Goal: Task Accomplishment & Management: Complete application form

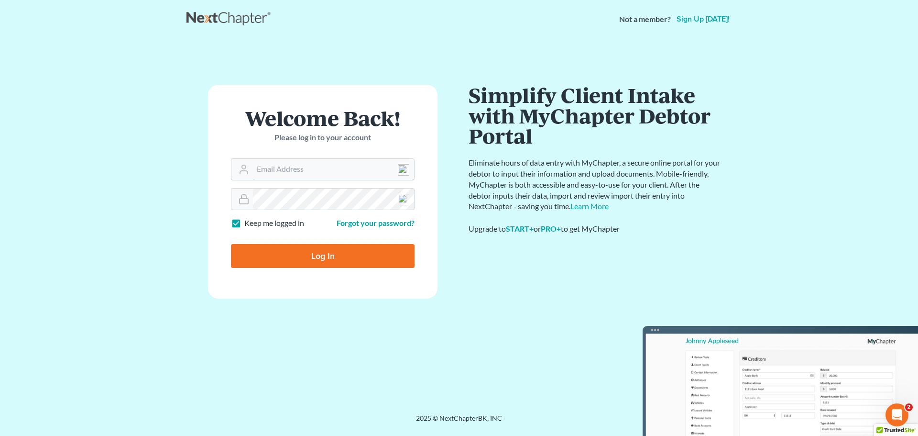
type input "analyst@equaljusticelawgroup.com"
click at [343, 253] on input "Log In" at bounding box center [323, 256] width 184 height 24
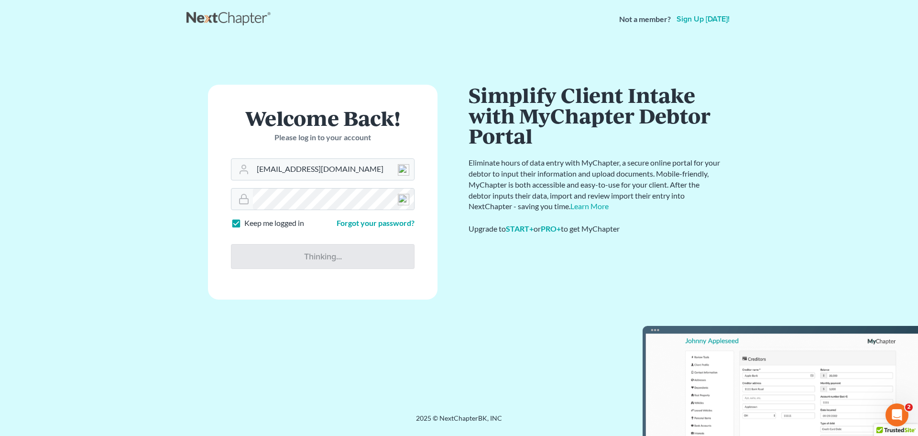
type input "Thinking..."
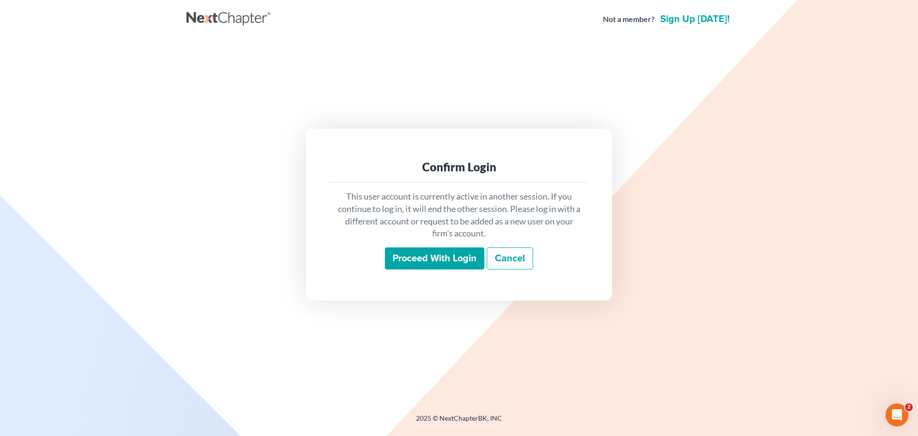
click at [448, 251] on input "Proceed with login" at bounding box center [434, 258] width 99 height 22
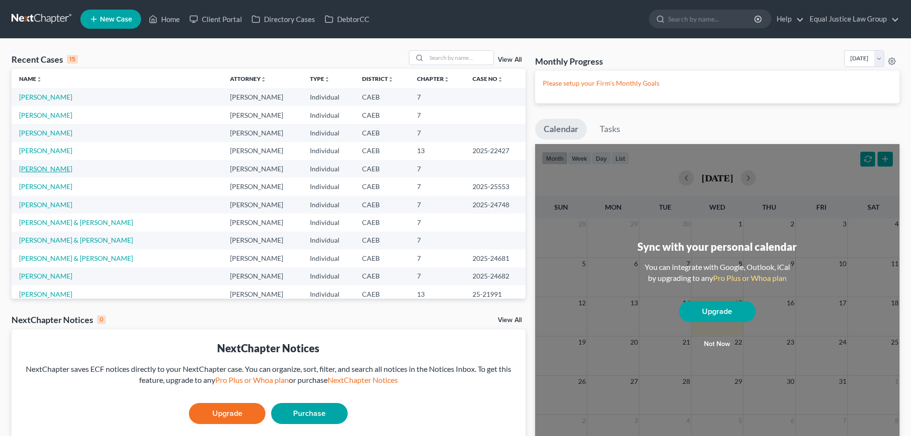
click at [48, 171] on link "Todd, Michael" at bounding box center [45, 168] width 53 height 8
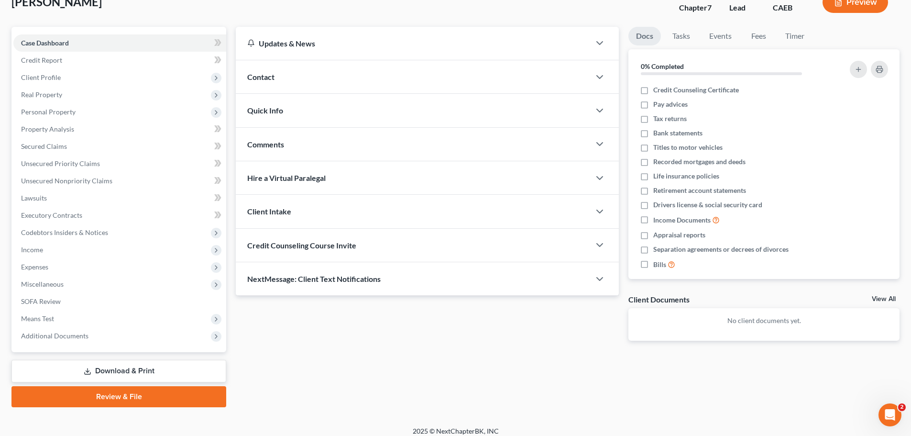
scroll to position [73, 0]
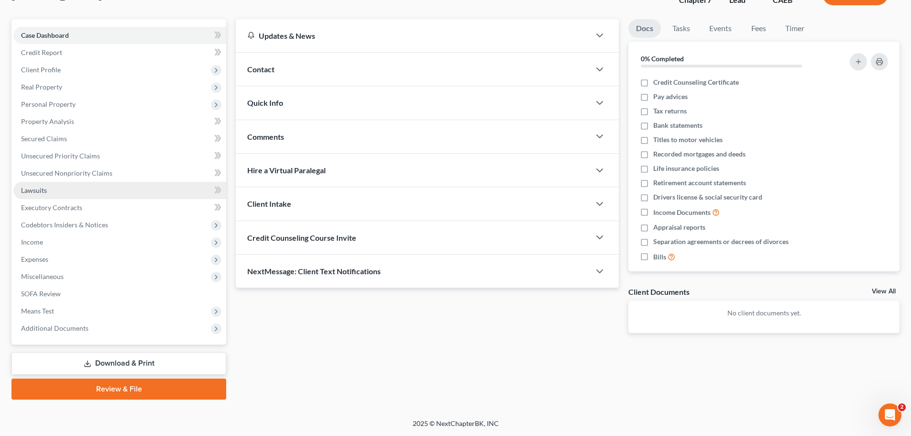
click at [34, 191] on span "Lawsuits" at bounding box center [34, 190] width 26 height 8
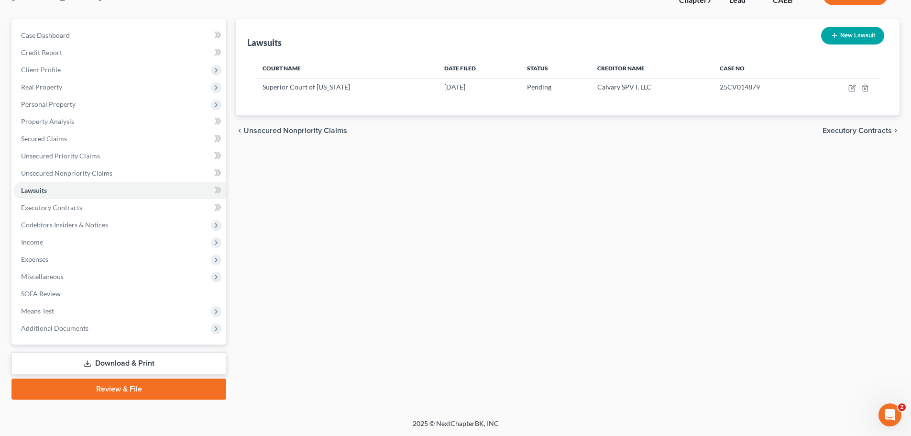
scroll to position [25, 0]
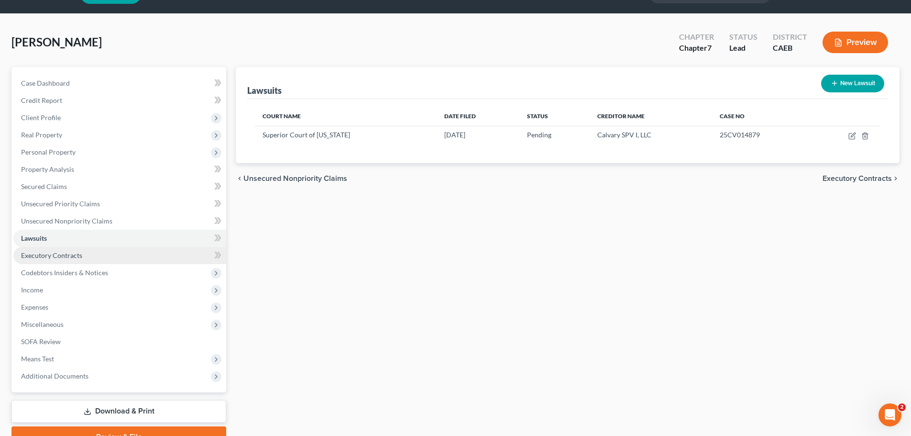
click at [65, 259] on link "Executory Contracts" at bounding box center [119, 255] width 213 height 17
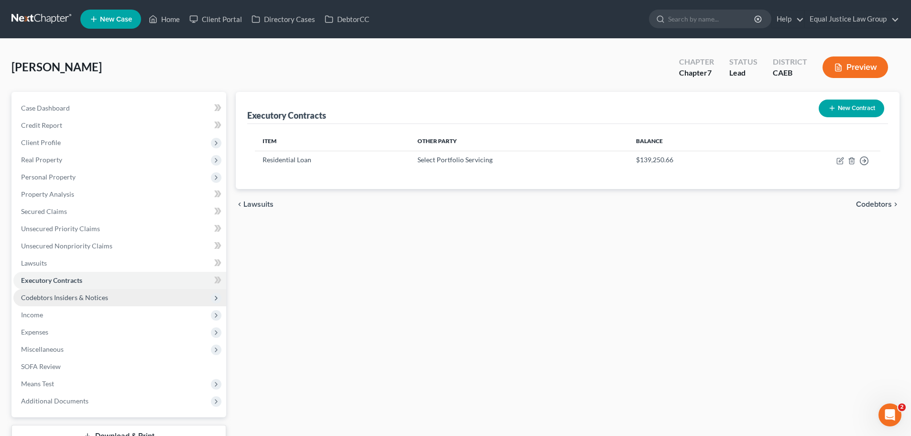
click at [110, 298] on span "Codebtors Insiders & Notices" at bounding box center [119, 297] width 213 height 17
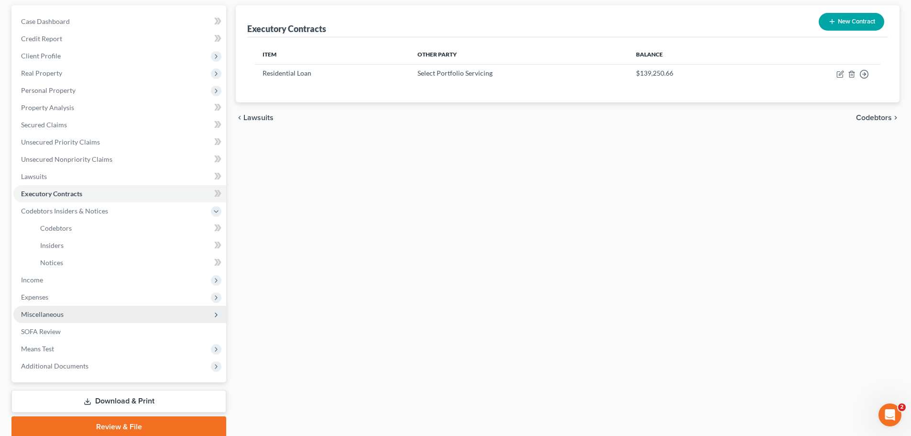
scroll to position [96, 0]
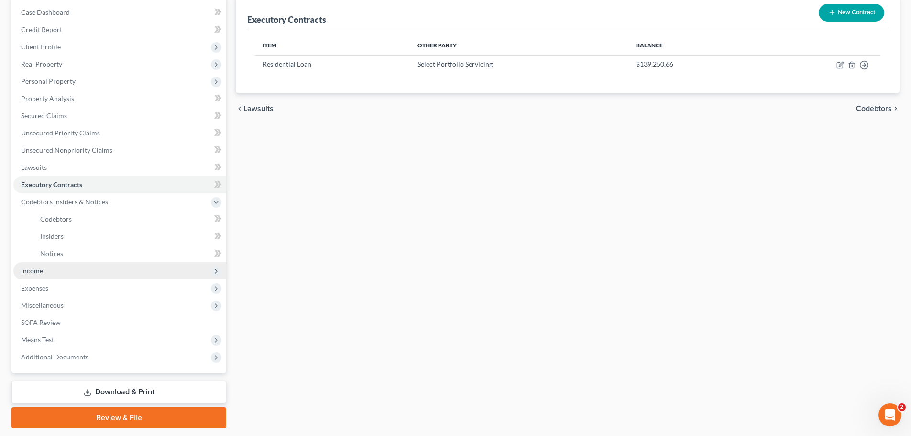
click at [70, 270] on span "Income" at bounding box center [119, 270] width 213 height 17
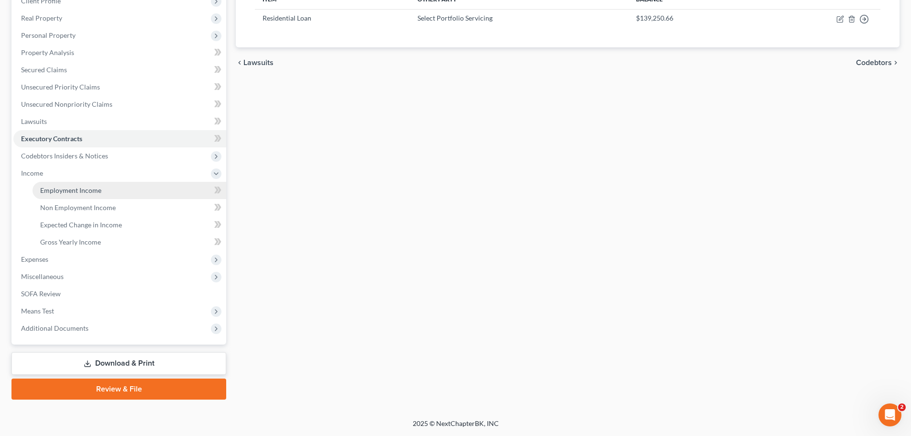
click at [95, 193] on span "Employment Income" at bounding box center [70, 190] width 61 height 8
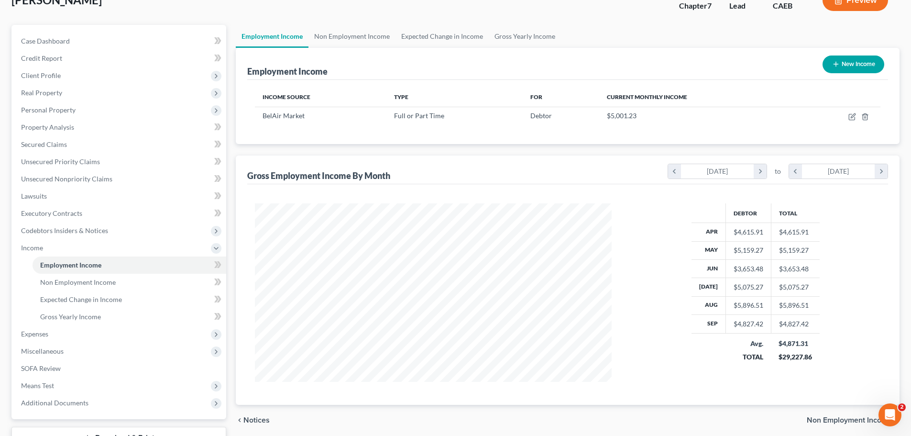
scroll to position [142, 0]
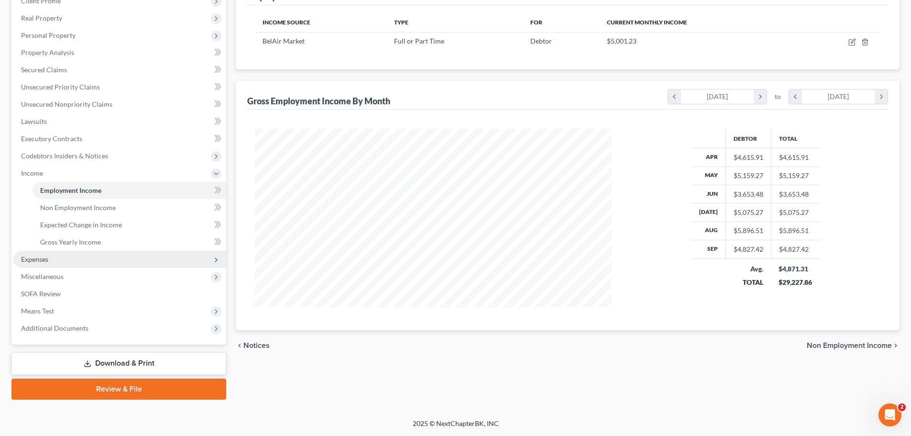
click at [46, 261] on span "Expenses" at bounding box center [34, 259] width 27 height 8
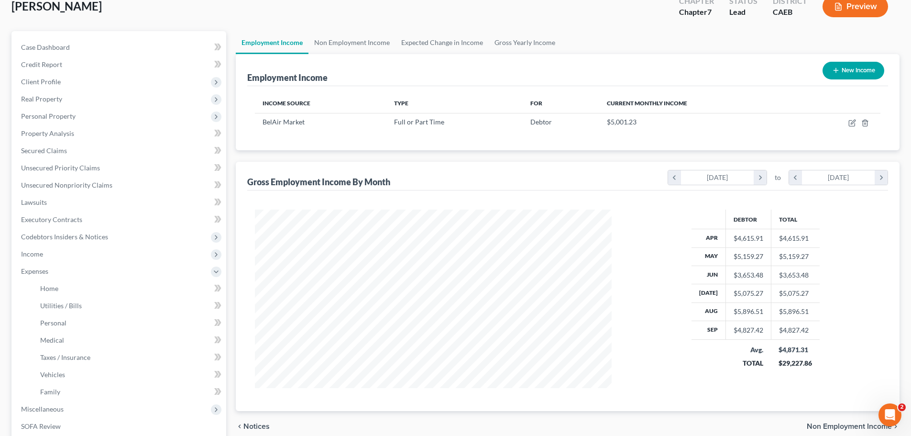
scroll to position [191, 0]
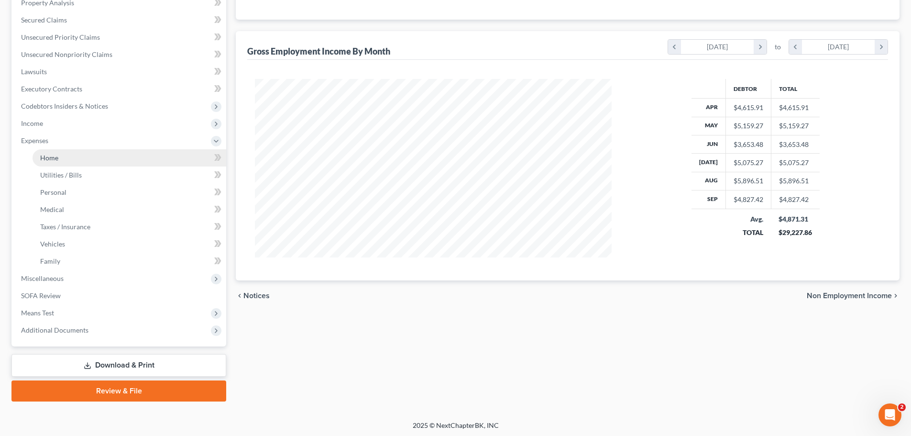
click at [50, 155] on span "Home" at bounding box center [49, 157] width 18 height 8
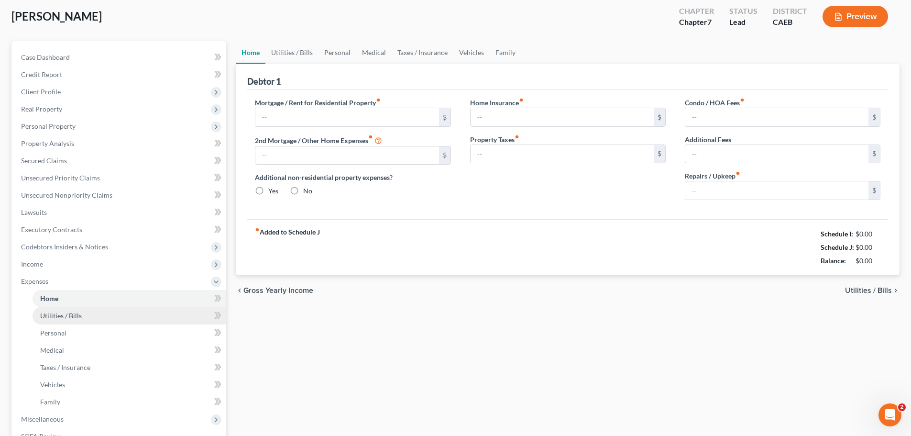
type input "966.12"
type input "0.00"
radio input "true"
type input "0.00"
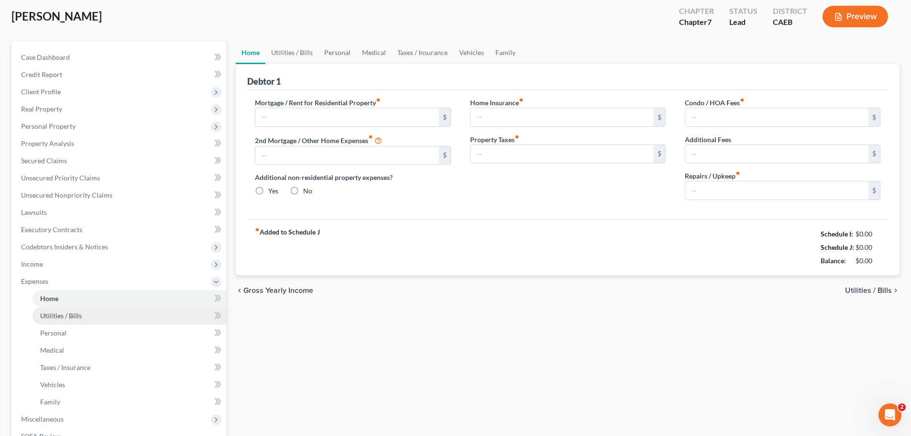
type input "0.00"
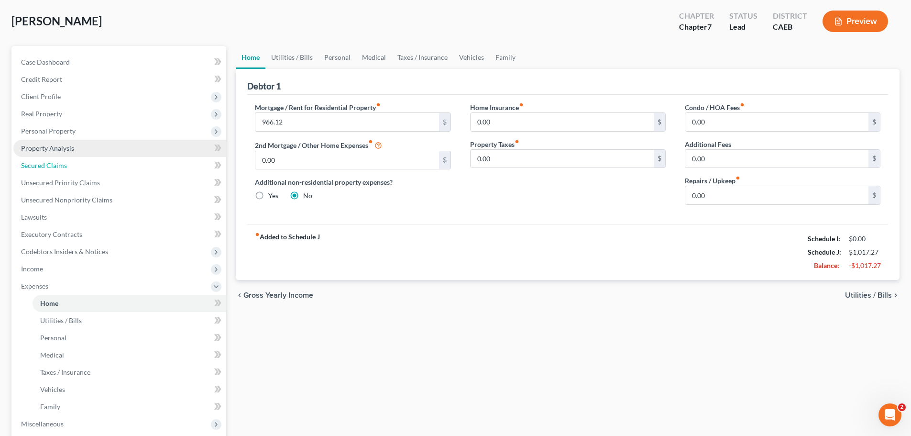
scroll to position [5, 0]
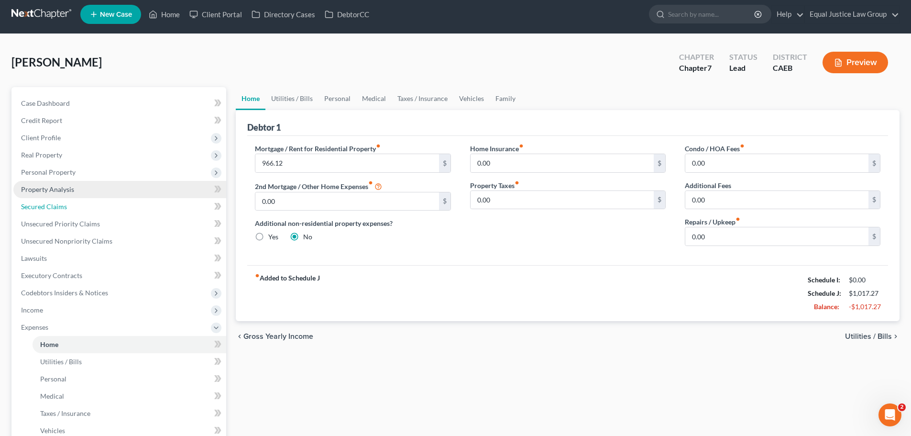
click at [75, 176] on ul "Case Dashboard Payments Invoices Payments Payments Credit Report Client Profile" at bounding box center [119, 310] width 213 height 430
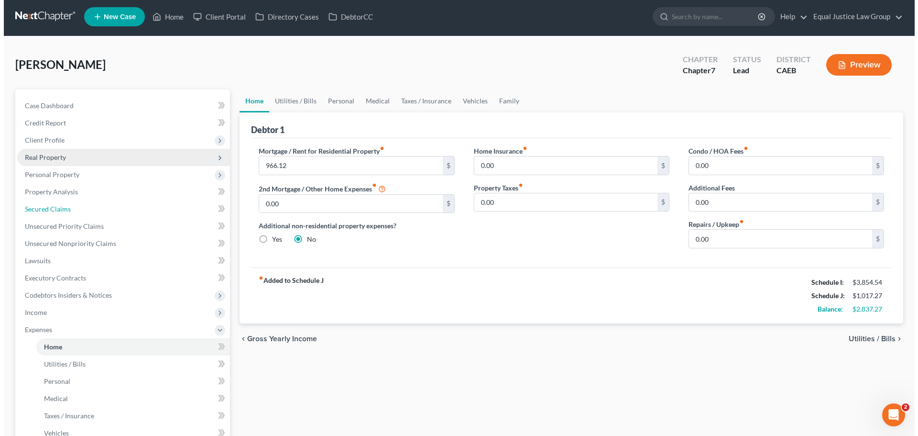
scroll to position [0, 0]
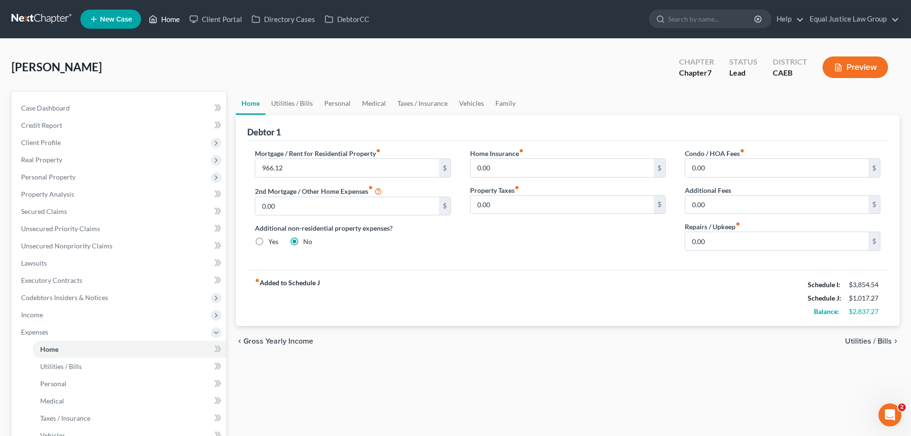
click at [160, 19] on link "Home" at bounding box center [164, 19] width 41 height 17
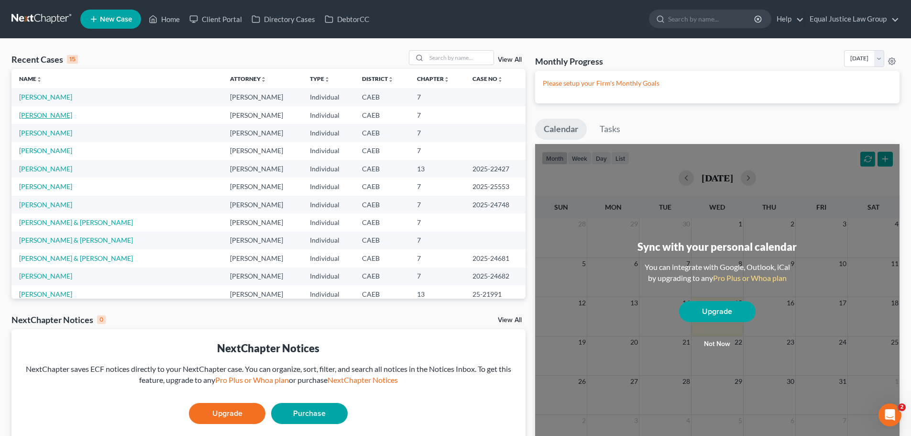
click at [38, 113] on link "Nutt, Jon" at bounding box center [45, 115] width 53 height 8
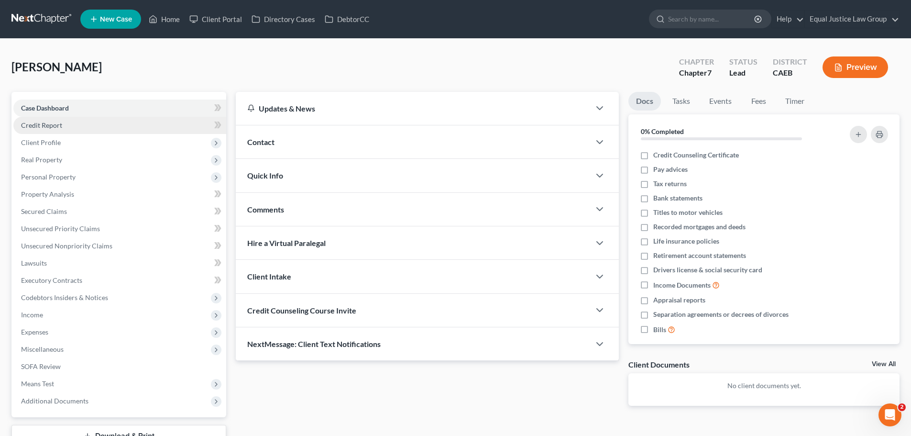
drag, startPoint x: 56, startPoint y: 119, endPoint x: 61, endPoint y: 124, distance: 7.1
click at [56, 119] on link "Credit Report" at bounding box center [119, 125] width 213 height 17
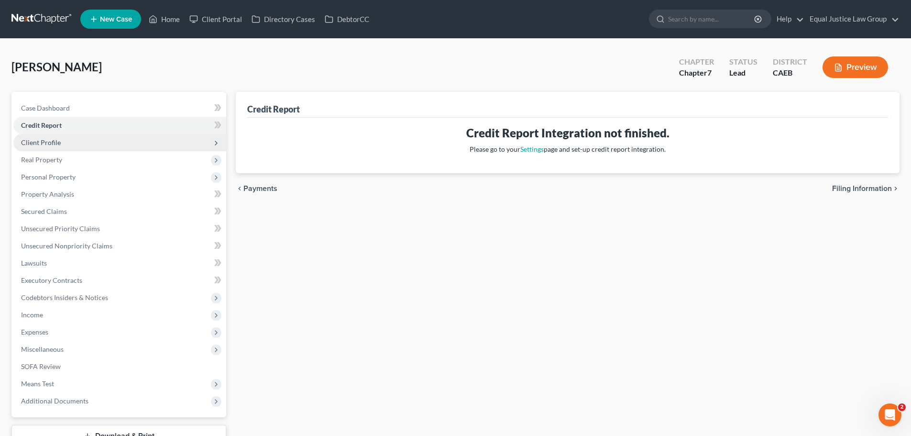
click at [55, 143] on span "Client Profile" at bounding box center [41, 142] width 40 height 8
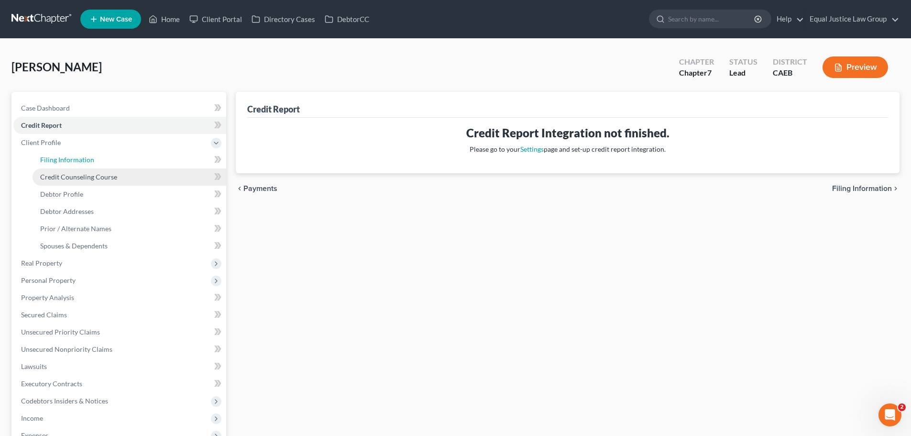
click at [67, 164] on link "Filing Information" at bounding box center [130, 159] width 194 height 17
select select "1"
select select "0"
select select "4"
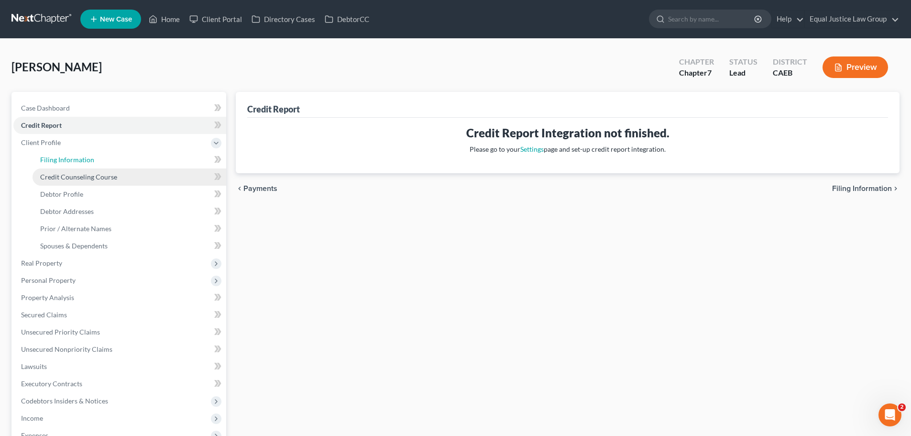
select select "0"
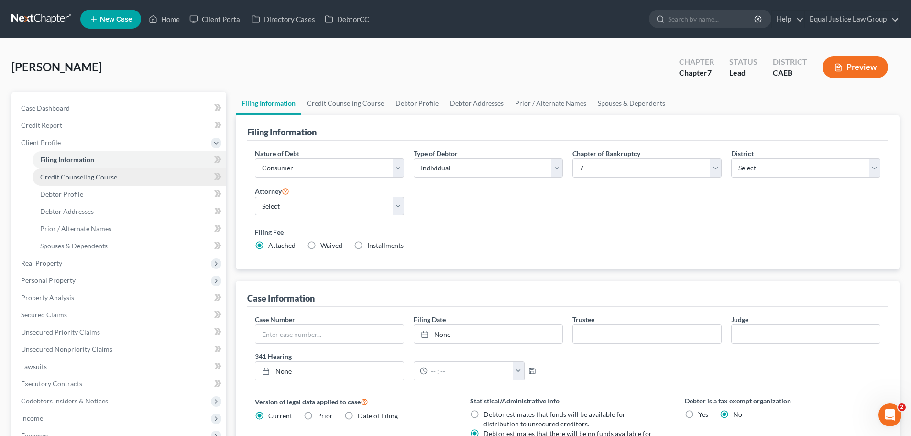
click at [75, 177] on span "Credit Counseling Course" at bounding box center [78, 177] width 77 height 8
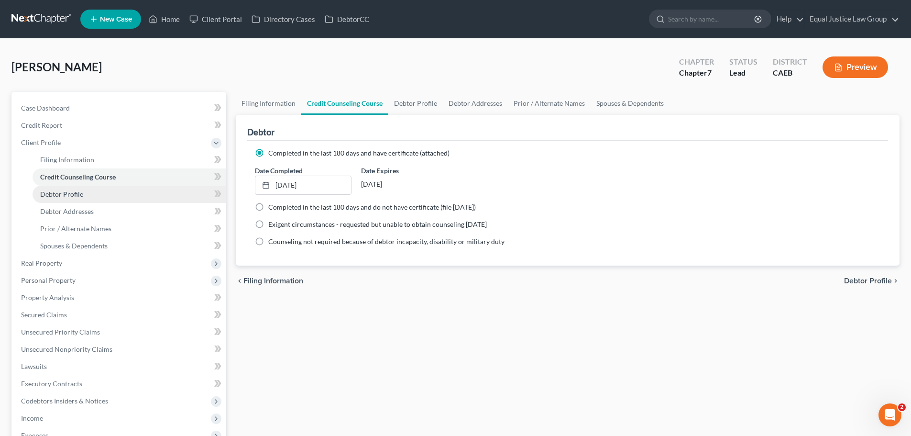
click at [67, 193] on span "Debtor Profile" at bounding box center [61, 194] width 43 height 8
select select "0"
select select "4"
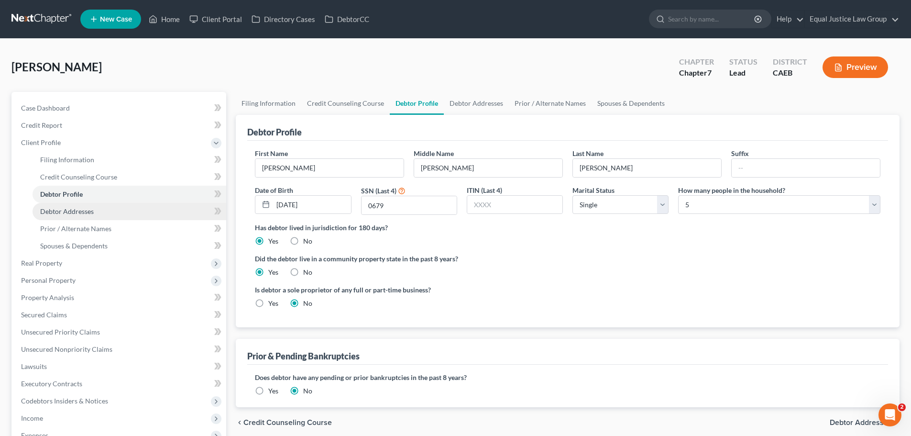
click at [65, 208] on span "Debtor Addresses" at bounding box center [67, 211] width 54 height 8
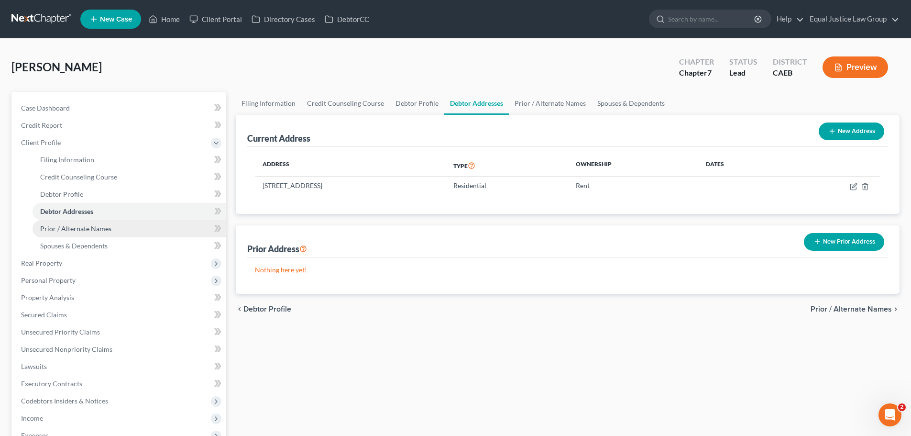
click at [71, 227] on span "Prior / Alternate Names" at bounding box center [75, 228] width 71 height 8
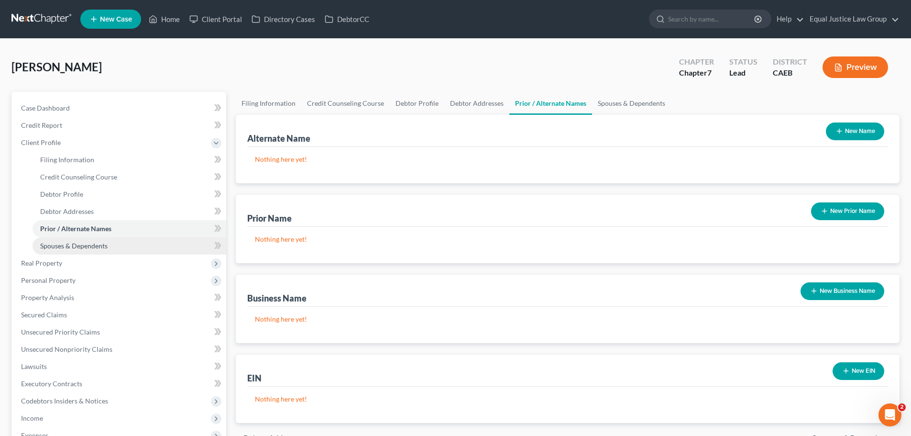
click at [72, 245] on span "Spouses & Dependents" at bounding box center [73, 245] width 67 height 8
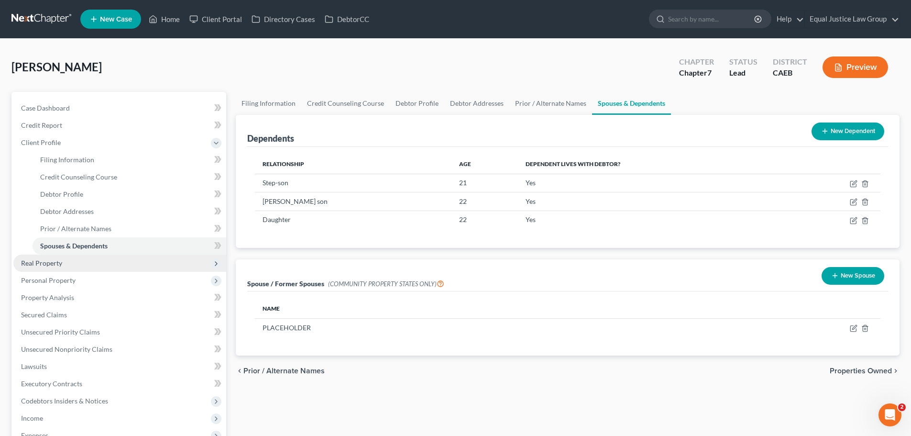
click at [31, 262] on span "Real Property" at bounding box center [41, 263] width 41 height 8
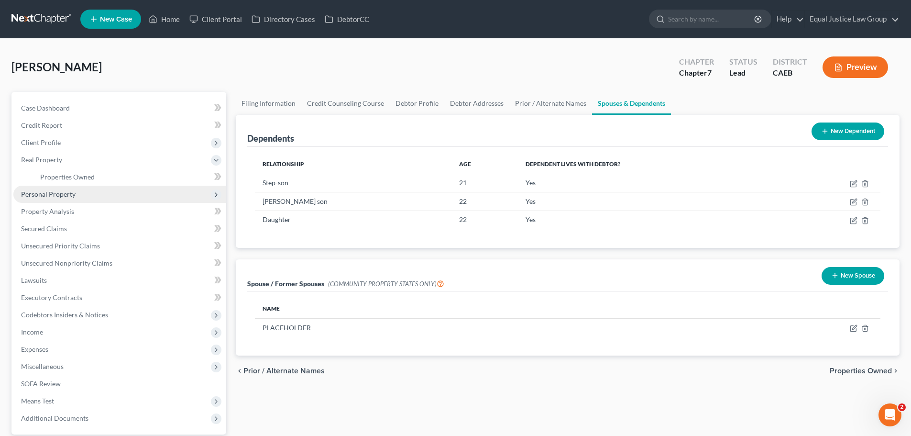
click at [39, 192] on span "Personal Property" at bounding box center [48, 194] width 55 height 8
click at [58, 198] on link "Vehicles Owned" at bounding box center [130, 193] width 194 height 17
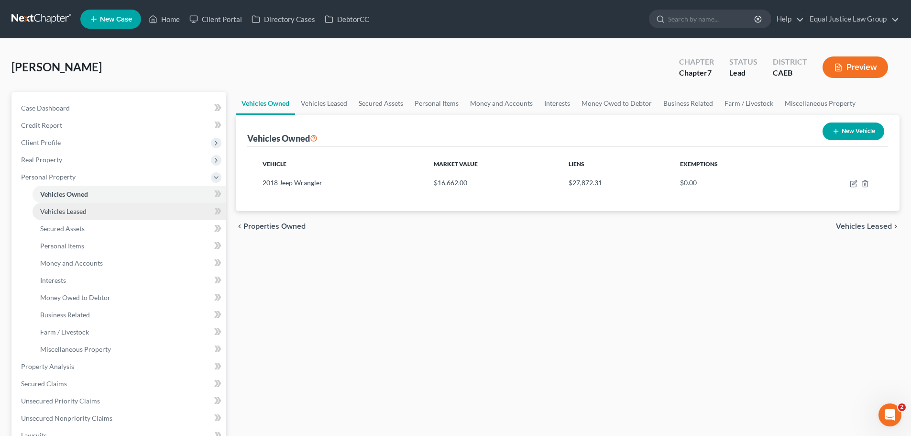
click at [62, 212] on span "Vehicles Leased" at bounding box center [63, 211] width 46 height 8
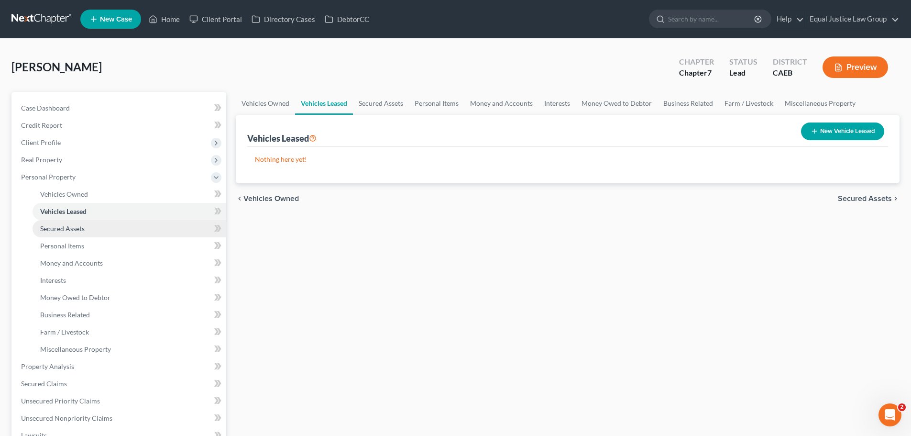
click at [64, 229] on span "Secured Assets" at bounding box center [62, 228] width 44 height 8
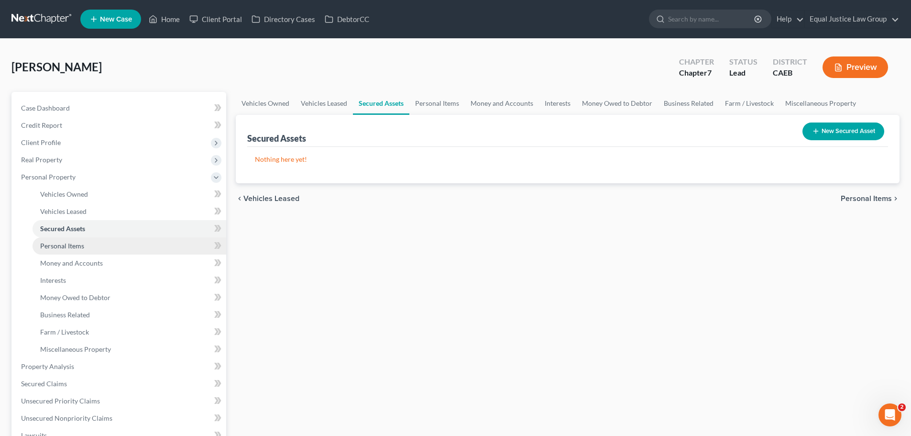
click at [62, 249] on span "Personal Items" at bounding box center [62, 245] width 44 height 8
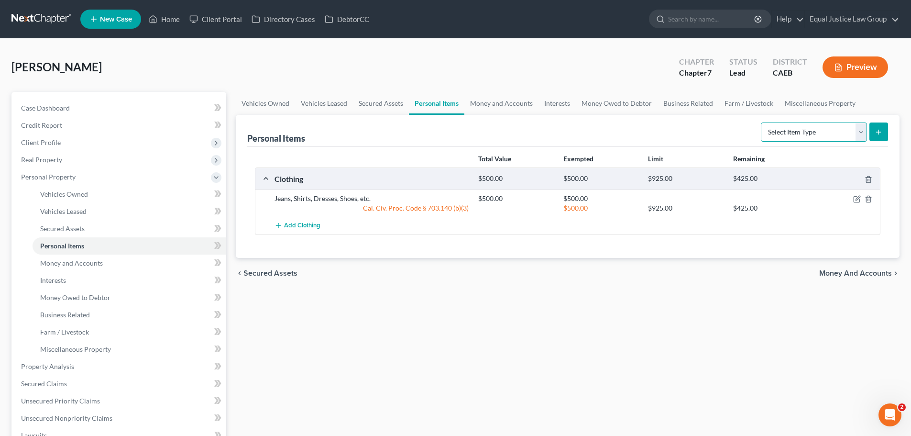
click at [862, 131] on select "Select Item Type Clothing Collectibles Of Value Electronics Firearms Household …" at bounding box center [814, 131] width 106 height 19
select select "electronics"
click at [762, 122] on select "Select Item Type Clothing Collectibles Of Value Electronics Firearms Household …" at bounding box center [814, 131] width 106 height 19
click at [877, 136] on button "submit" at bounding box center [878, 131] width 19 height 19
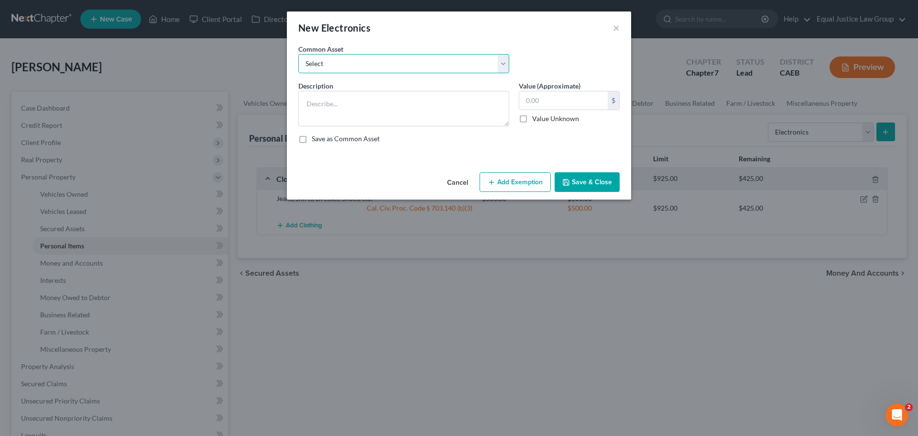
click at [506, 64] on select "Select 4 TV's, iPad, desktop computer, xbox, cell phone. No single item exceeds…" at bounding box center [403, 63] width 211 height 19
select select "1"
click at [298, 54] on select "Select 4 TV's, iPad, desktop computer, xbox, cell phone. No single item exceeds…" at bounding box center [403, 63] width 211 height 19
type textarea "iPhone, Tv, Computer"
type input "1,200.00"
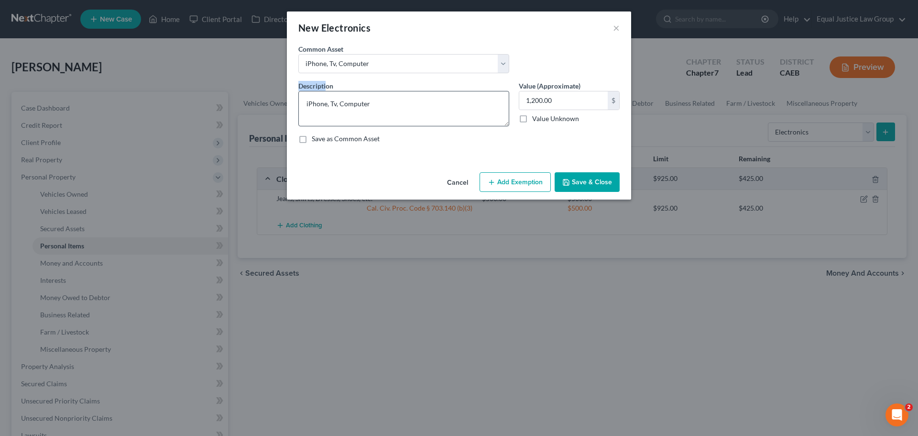
click at [326, 91] on div "Description * iPhone, Tv, Computer" at bounding box center [404, 103] width 220 height 45
drag, startPoint x: 326, startPoint y: 102, endPoint x: 342, endPoint y: 104, distance: 15.9
click at [342, 104] on textarea "iPhone, Tv, Computer" at bounding box center [403, 108] width 211 height 35
click at [340, 104] on textarea "iPhone, Tv, Computer" at bounding box center [403, 108] width 211 height 35
drag, startPoint x: 326, startPoint y: 104, endPoint x: 295, endPoint y: 101, distance: 31.6
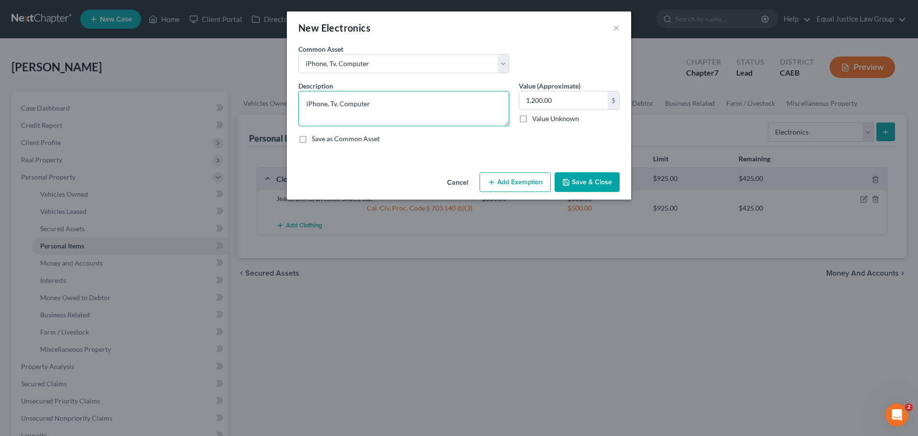
click at [295, 101] on div "Description * iPhone, Tv, Computer" at bounding box center [404, 103] width 220 height 45
drag, startPoint x: 381, startPoint y: 96, endPoint x: 391, endPoint y: 83, distance: 15.7
click at [381, 97] on textarea "Smartphone, Tv, Computer" at bounding box center [403, 108] width 211 height 35
click at [364, 109] on textarea "Smartphone, Tv, Computer" at bounding box center [403, 108] width 211 height 35
click at [364, 107] on textarea "Smartphone, Tv, Computer" at bounding box center [403, 108] width 211 height 35
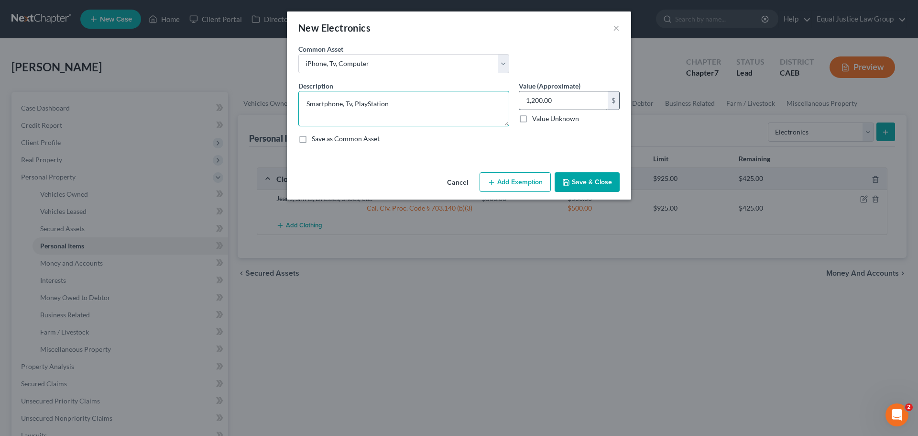
type textarea "Smartphone, Tv, PlayStation"
click at [581, 96] on input "1,200.00" at bounding box center [563, 100] width 88 height 18
type input "1"
click at [549, 98] on input "1" at bounding box center [563, 100] width 88 height 18
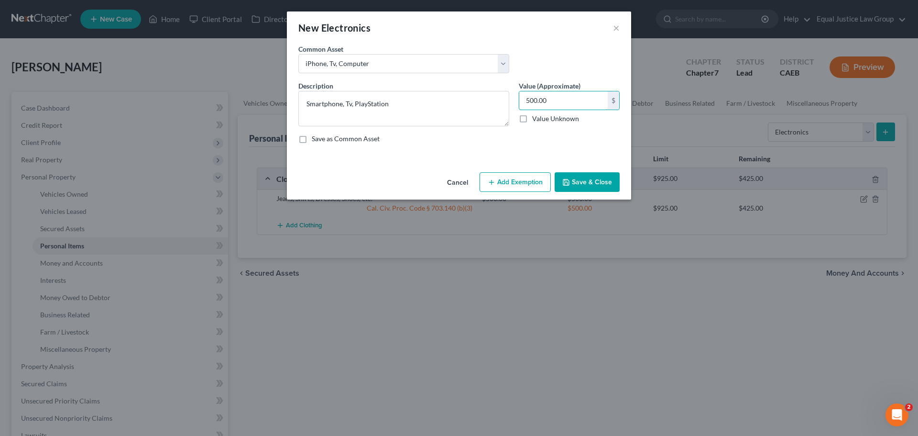
type input "500.00"
click at [525, 180] on button "Add Exemption" at bounding box center [515, 182] width 71 height 20
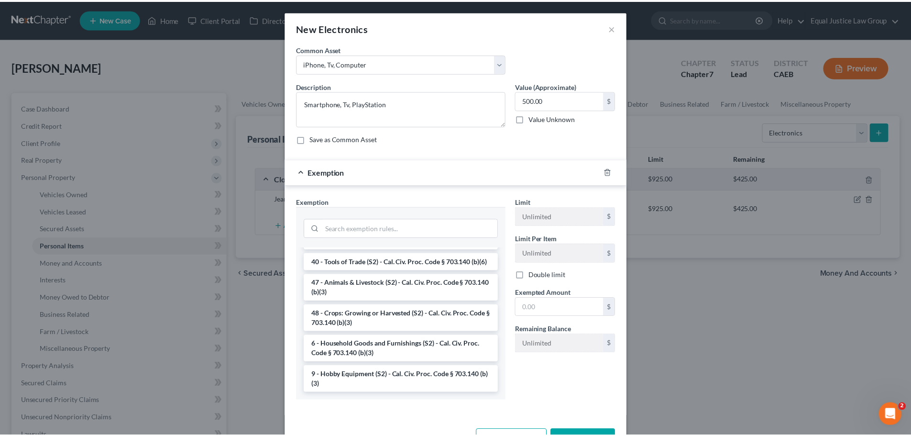
scroll to position [780, 0]
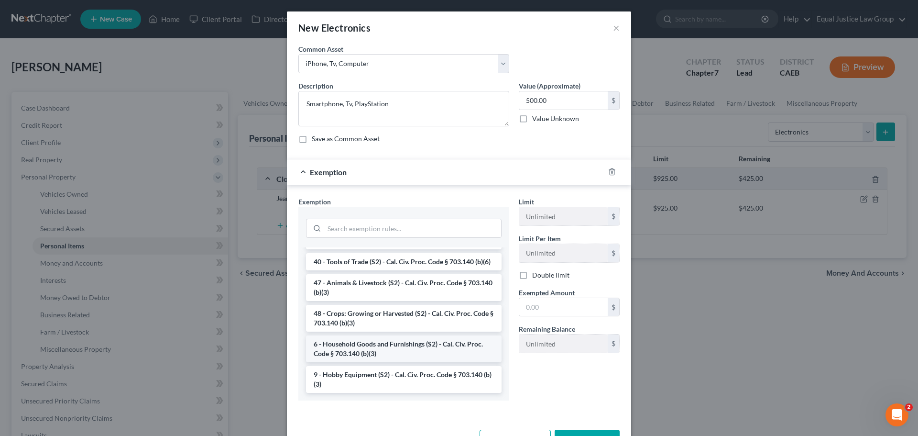
click at [378, 347] on li "6 - Household Goods and Furnishings (S2) - Cal. Civ. Proc. Code § 703.140 (b)(3)" at bounding box center [404, 348] width 196 height 27
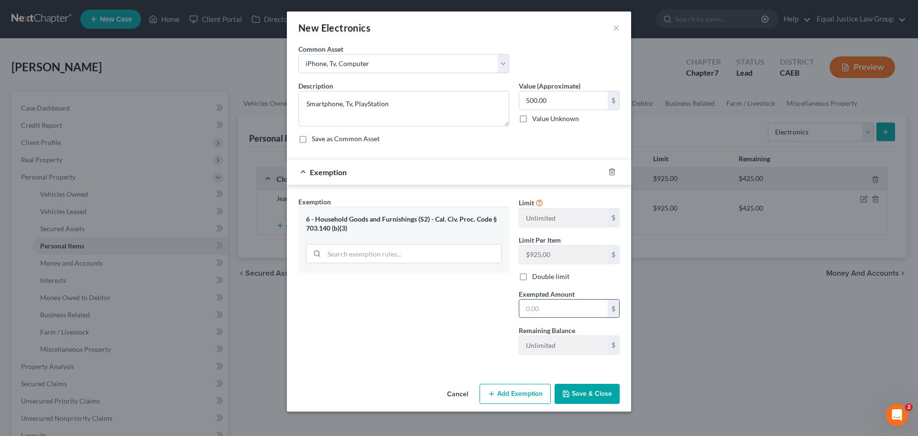
click at [550, 304] on input "text" at bounding box center [563, 308] width 88 height 18
type input "500.00"
click at [594, 389] on button "Save & Close" at bounding box center [587, 393] width 65 height 20
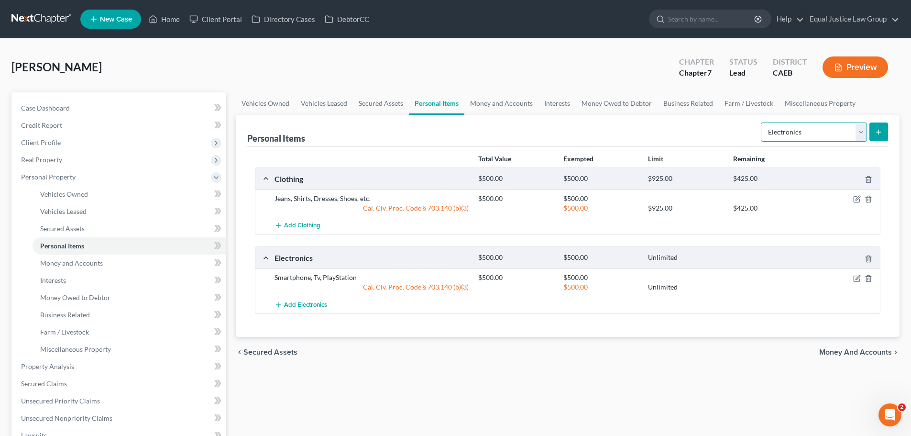
click at [859, 127] on select "Select Item Type Clothing Collectibles Of Value Electronics Firearms Household …" at bounding box center [814, 131] width 106 height 19
click at [167, 21] on link "Home" at bounding box center [164, 19] width 41 height 17
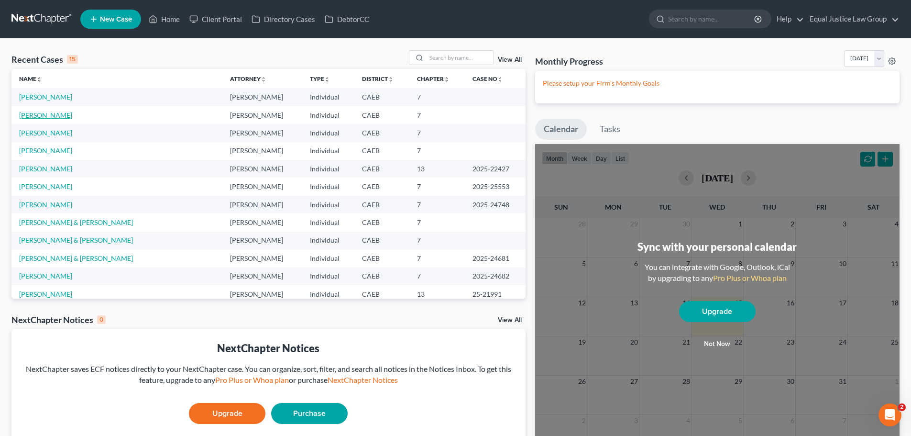
click at [28, 114] on link "Todd, Michael" at bounding box center [45, 115] width 53 height 8
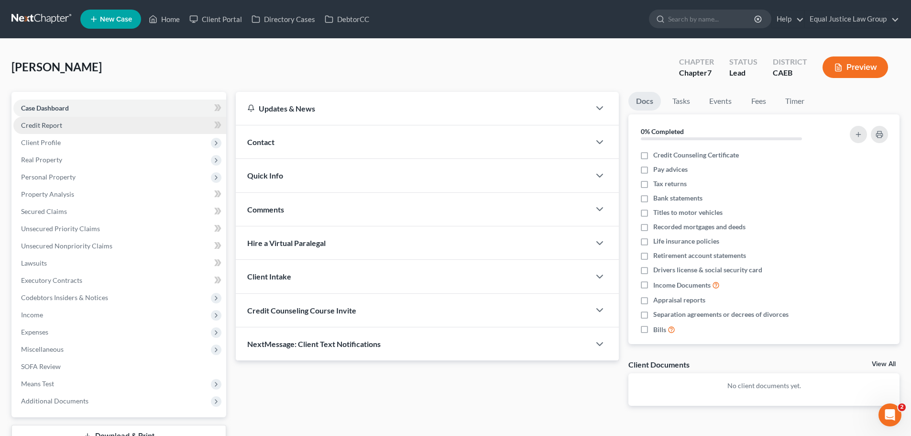
click at [63, 127] on link "Credit Report" at bounding box center [119, 125] width 213 height 17
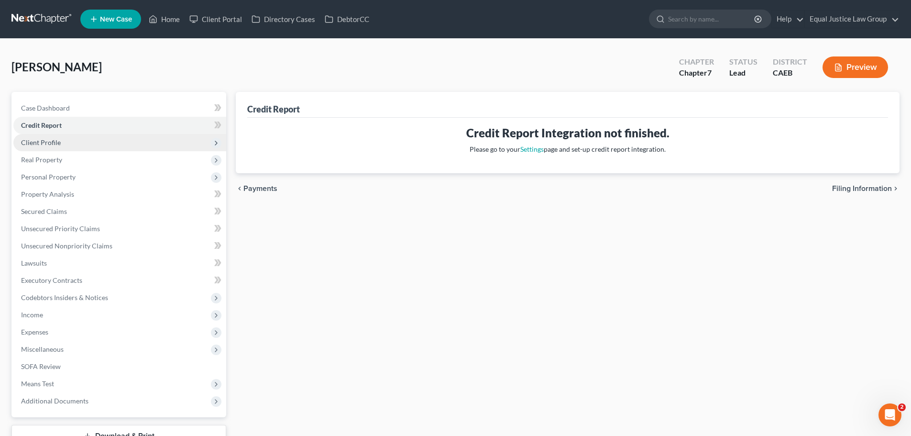
click at [60, 142] on span "Client Profile" at bounding box center [119, 142] width 213 height 17
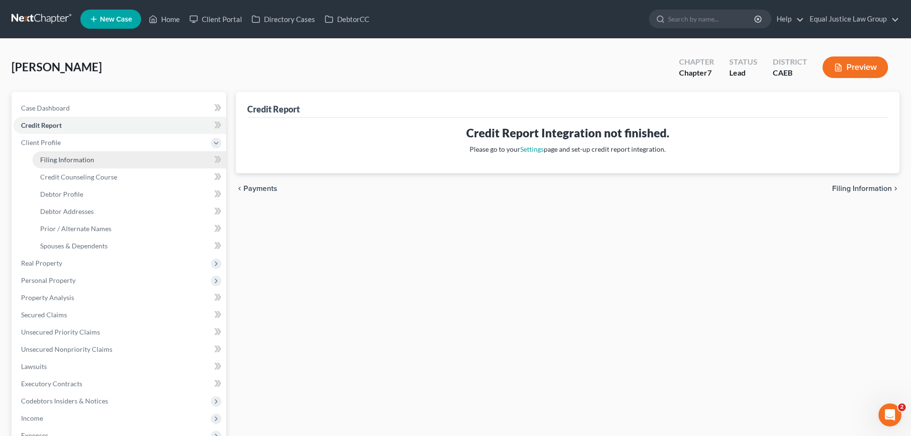
click at [67, 155] on span "Filing Information" at bounding box center [67, 159] width 54 height 8
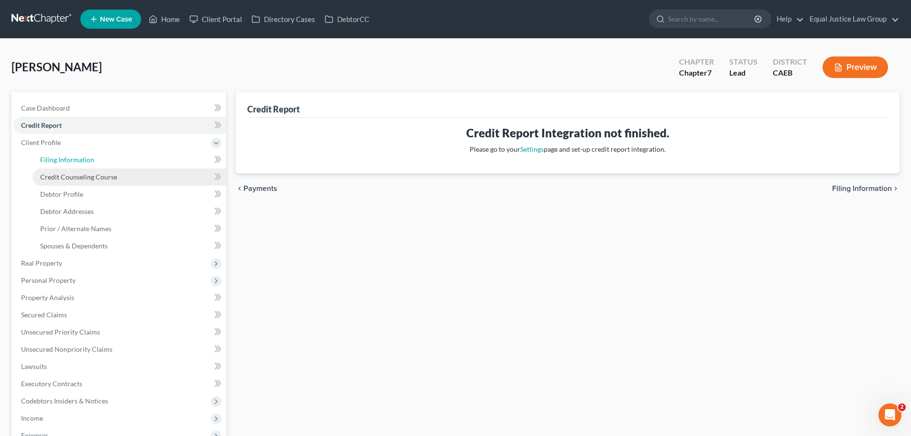
select select "1"
select select "0"
select select "8"
select select "0"
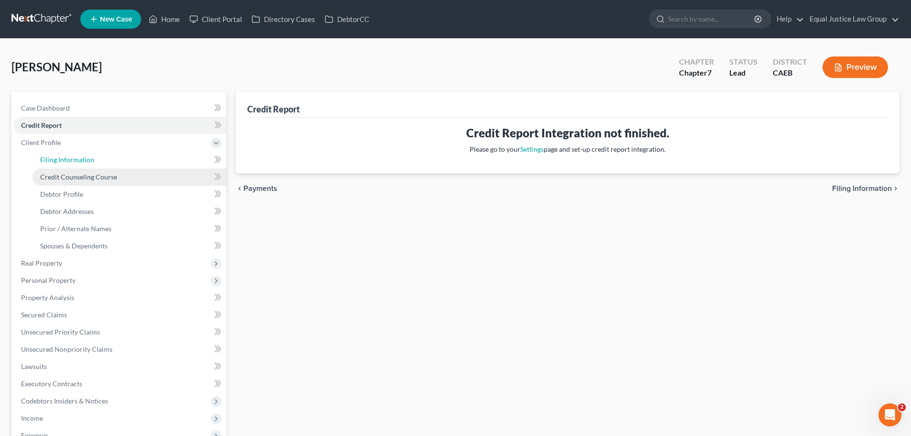
select select "4"
select select "1"
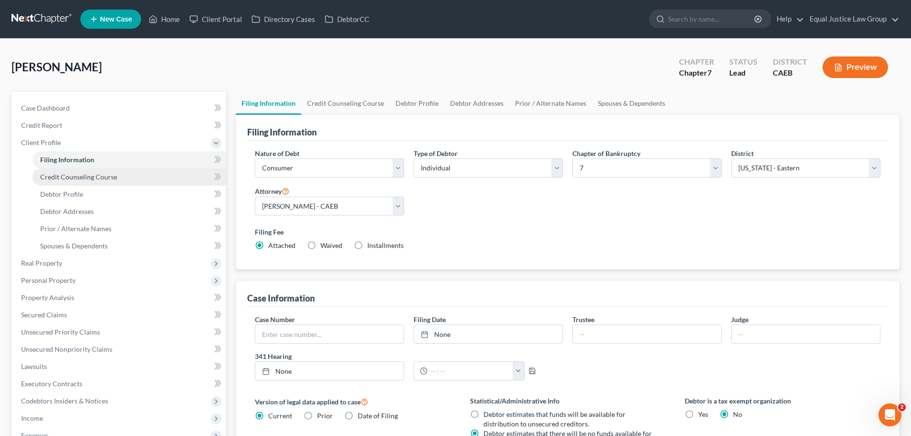
click at [82, 179] on span "Credit Counseling Course" at bounding box center [78, 177] width 77 height 8
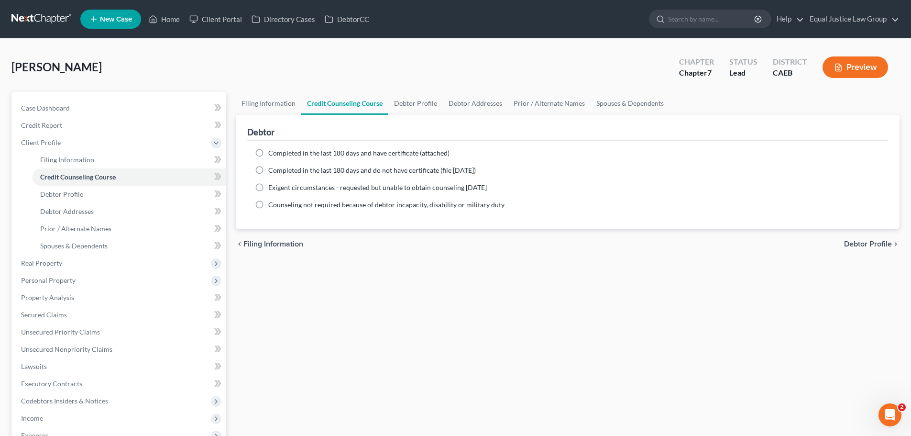
click at [296, 151] on span "Completed in the last 180 days and have certificate (attached)" at bounding box center [358, 153] width 181 height 8
click at [278, 151] on input "Completed in the last 180 days and have certificate (attached)" at bounding box center [275, 151] width 6 height 6
radio input "true"
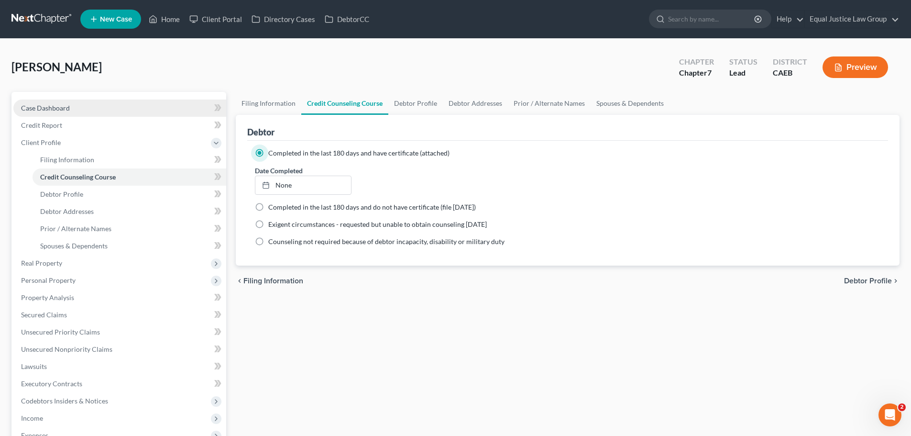
click at [64, 104] on span "Case Dashboard" at bounding box center [45, 108] width 49 height 8
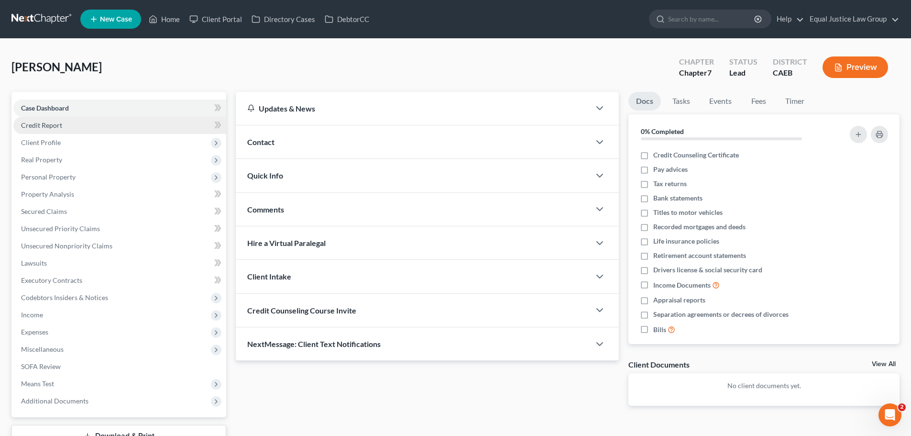
click at [59, 121] on span "Credit Report" at bounding box center [41, 125] width 41 height 8
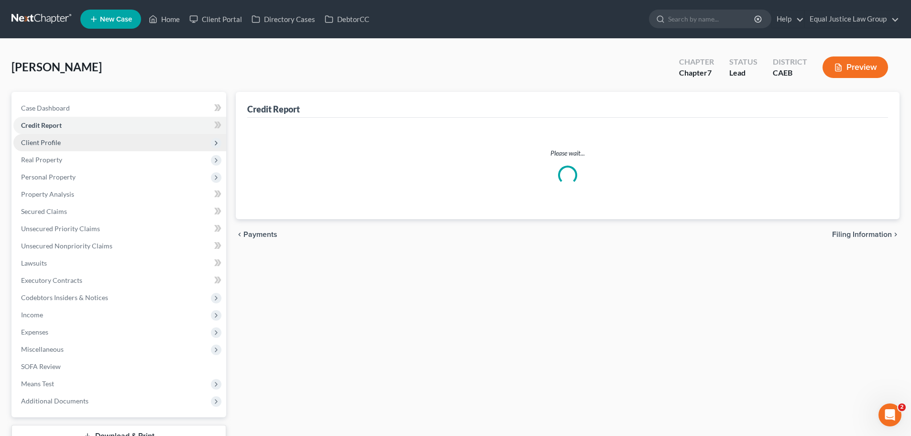
drag, startPoint x: 63, startPoint y: 144, endPoint x: 68, endPoint y: 143, distance: 5.8
click at [63, 144] on span "Client Profile" at bounding box center [119, 142] width 213 height 17
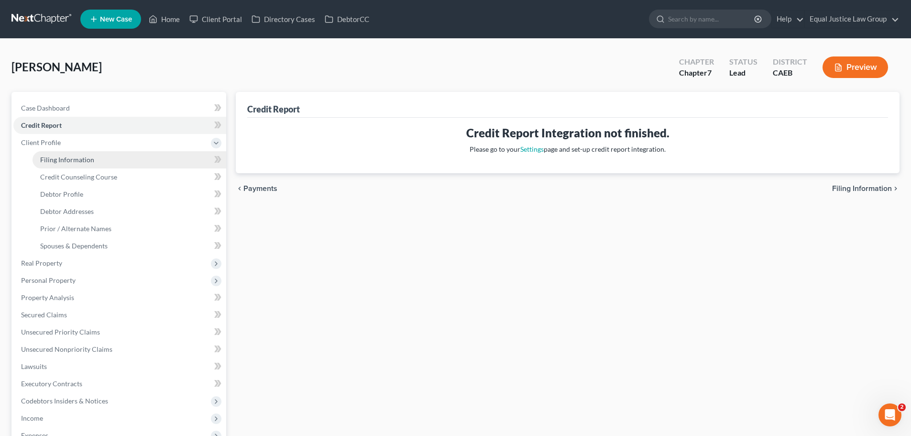
click at [65, 159] on span "Filing Information" at bounding box center [67, 159] width 54 height 8
select select "1"
select select "0"
select select "8"
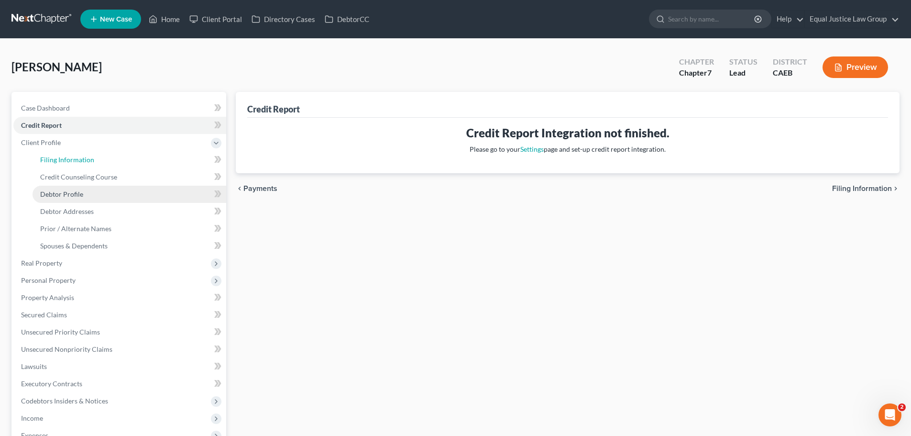
select select "0"
select select "4"
select select "1"
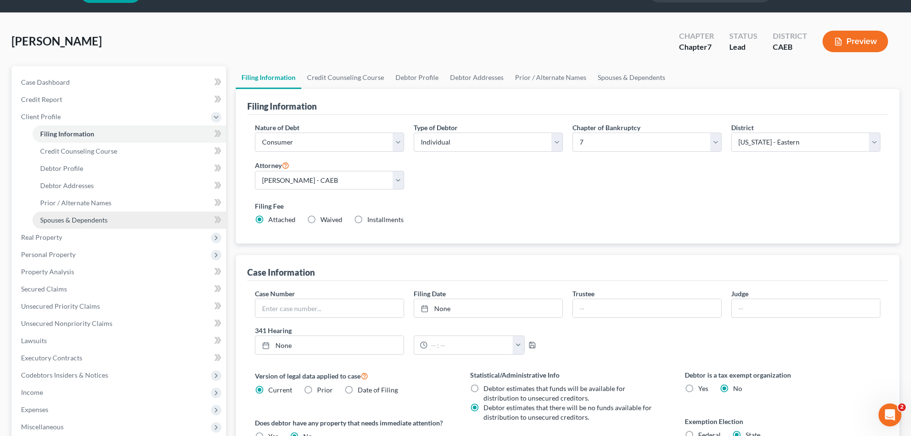
scroll to position [48, 0]
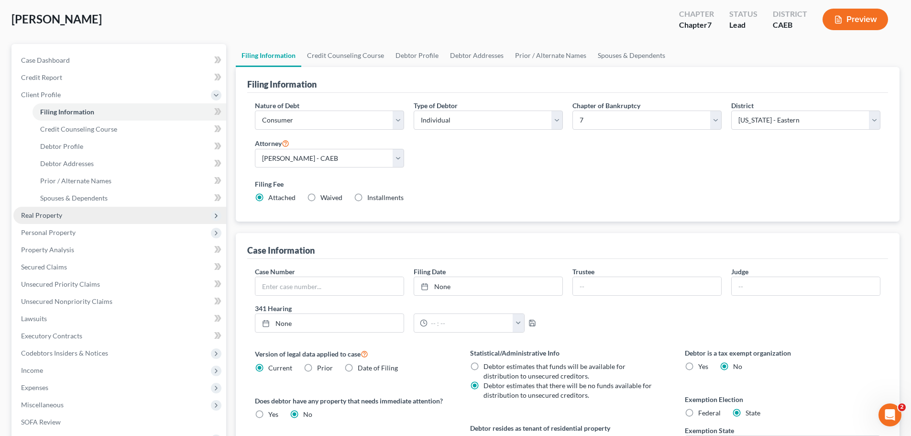
click at [62, 213] on span "Real Property" at bounding box center [119, 215] width 213 height 17
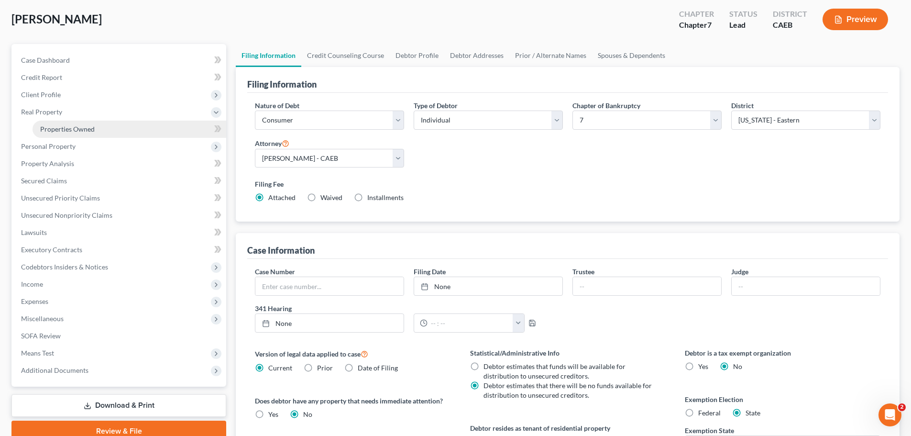
click at [87, 133] on link "Properties Owned" at bounding box center [130, 128] width 194 height 17
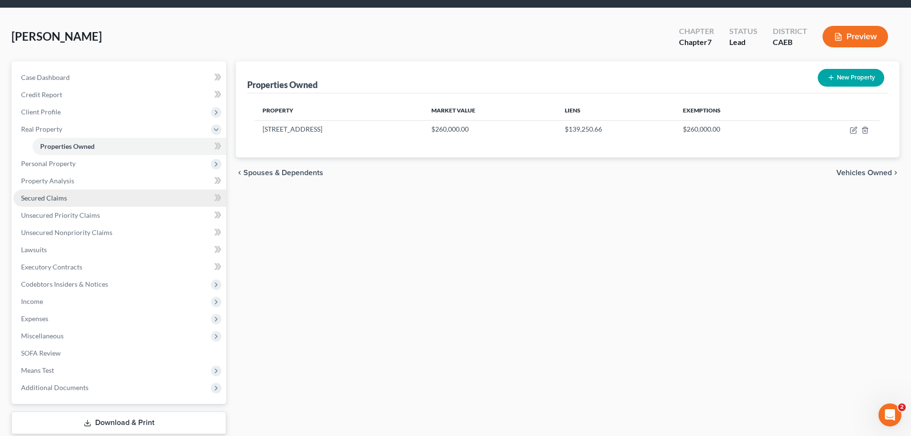
scroll to position [48, 0]
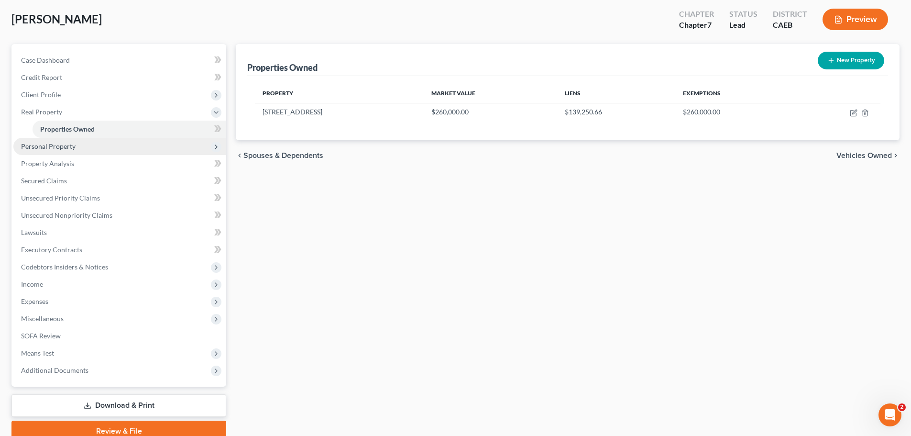
click at [64, 145] on span "Personal Property" at bounding box center [48, 146] width 55 height 8
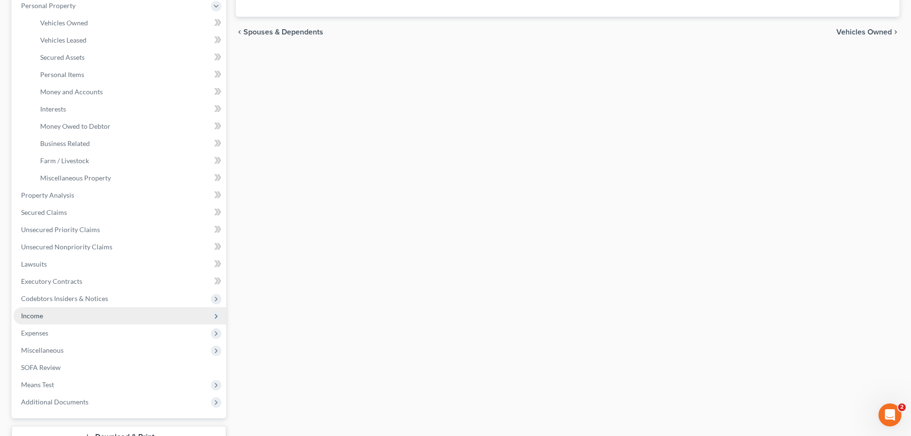
scroll to position [191, 0]
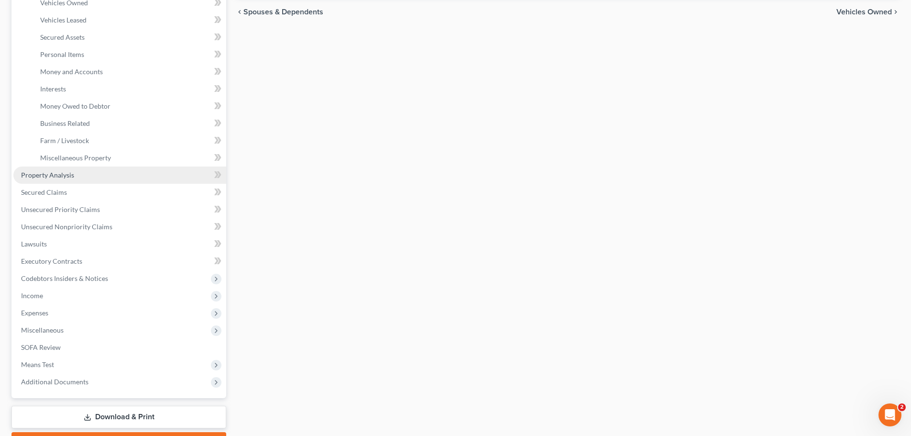
click at [75, 177] on link "Property Analysis" at bounding box center [119, 174] width 213 height 17
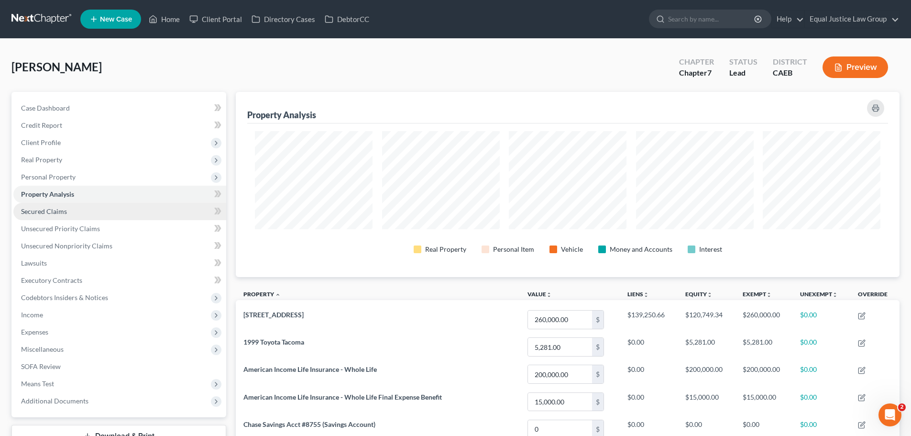
click at [59, 208] on span "Secured Claims" at bounding box center [44, 211] width 46 height 8
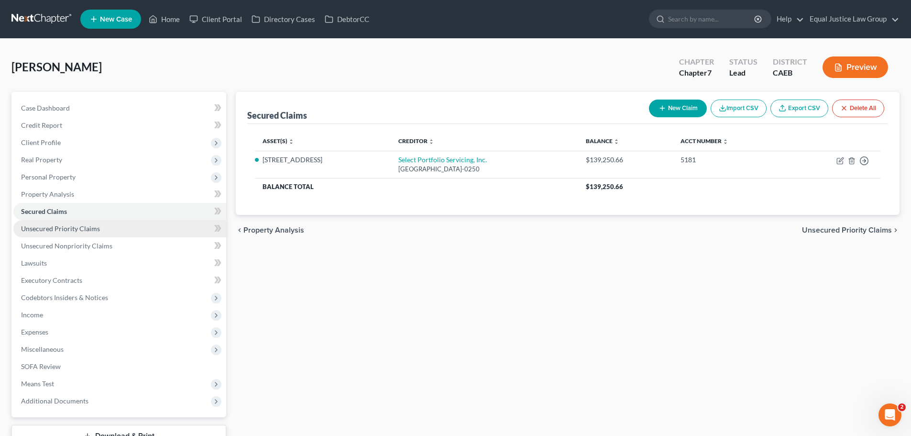
click at [95, 231] on span "Unsecured Priority Claims" at bounding box center [60, 228] width 79 height 8
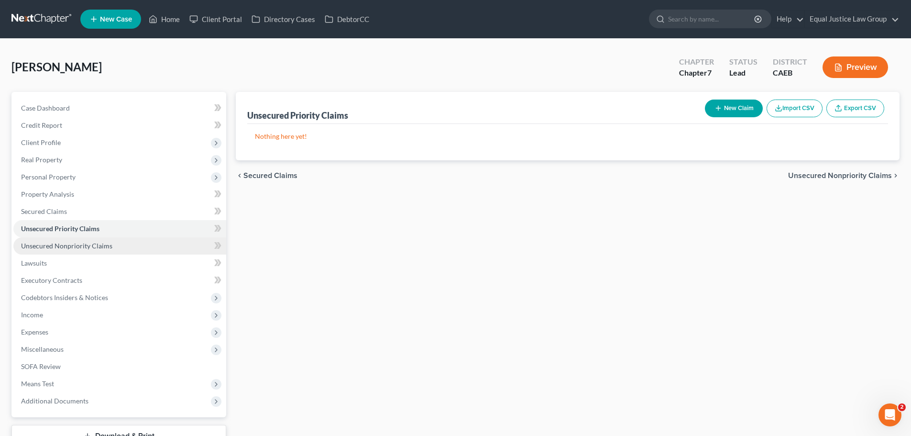
click at [106, 246] on span "Unsecured Nonpriority Claims" at bounding box center [66, 245] width 91 height 8
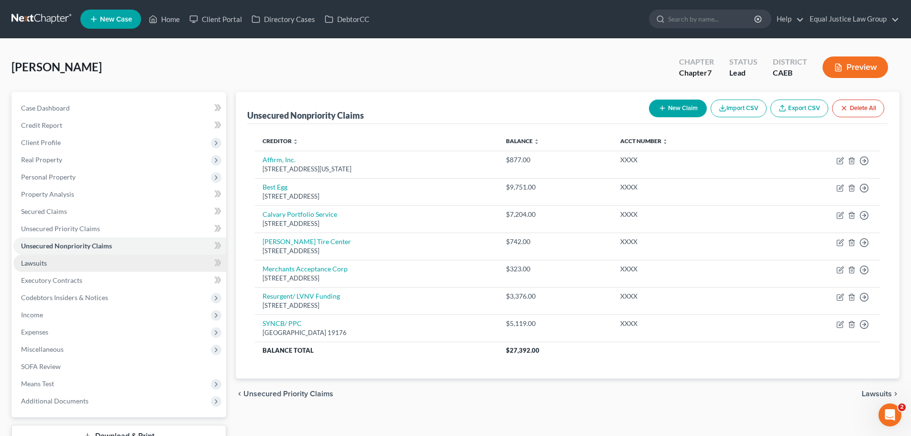
click at [33, 262] on span "Lawsuits" at bounding box center [34, 263] width 26 height 8
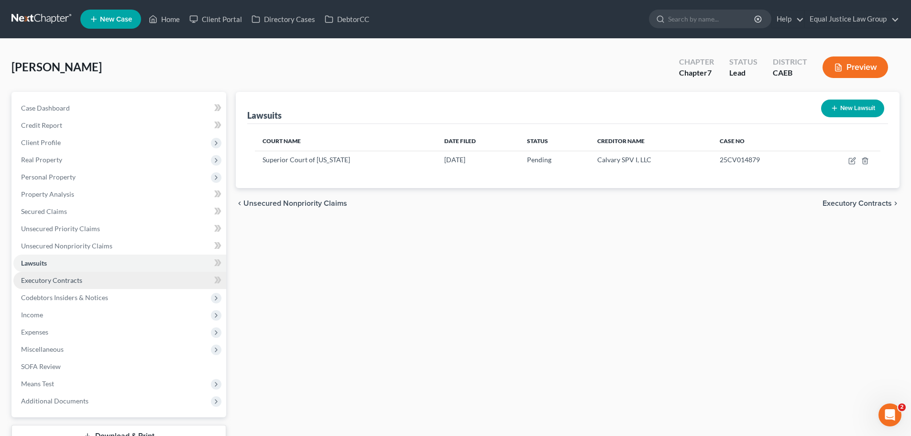
click at [54, 277] on span "Executory Contracts" at bounding box center [51, 280] width 61 height 8
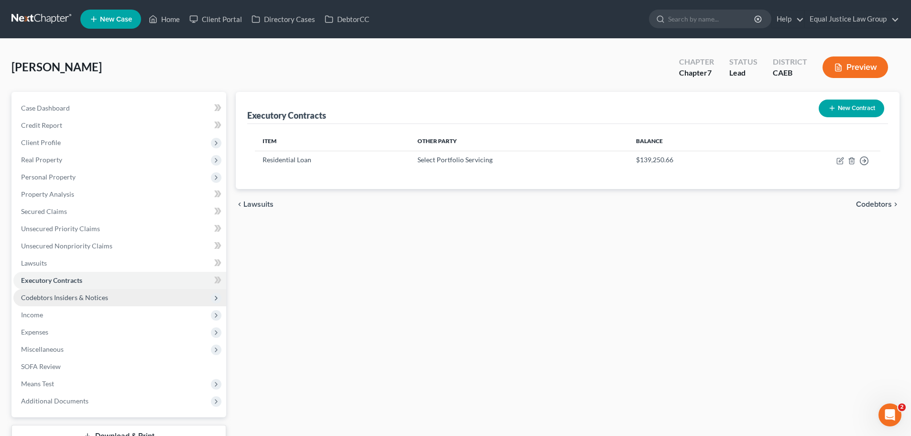
click at [67, 296] on span "Codebtors Insiders & Notices" at bounding box center [64, 297] width 87 height 8
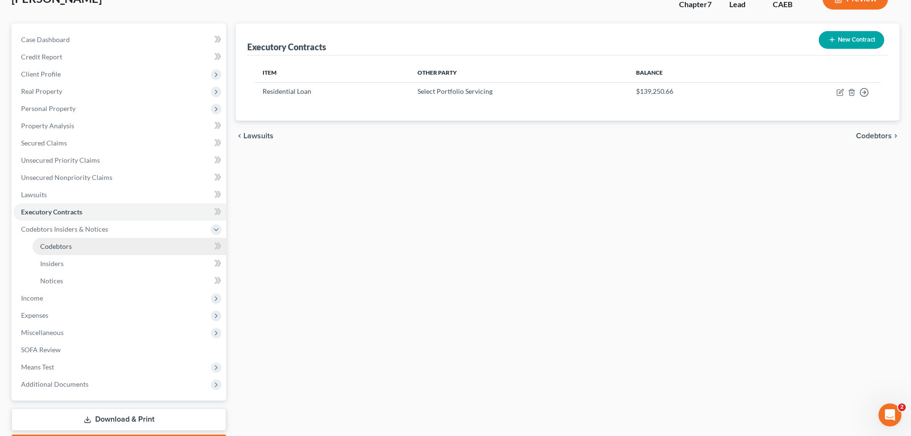
scroll to position [96, 0]
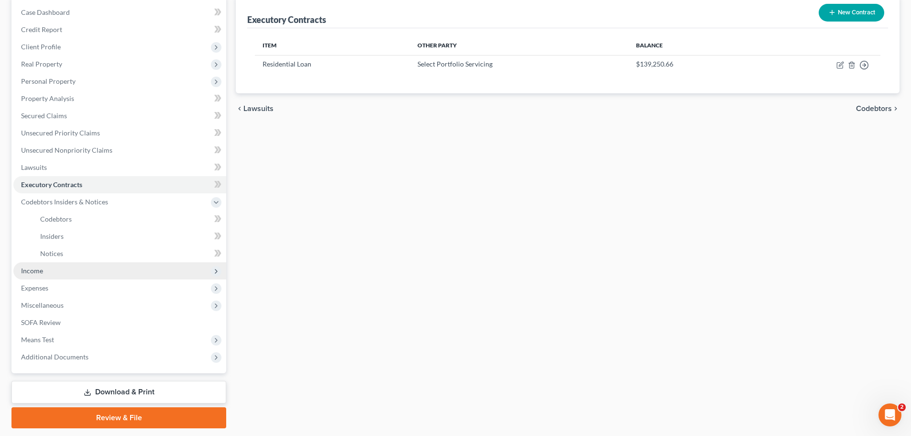
click at [55, 273] on span "Income" at bounding box center [119, 270] width 213 height 17
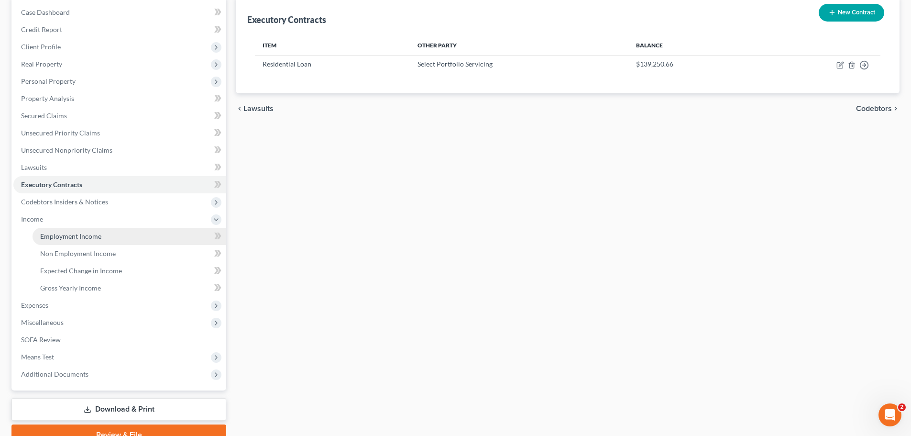
click at [64, 239] on span "Employment Income" at bounding box center [70, 236] width 61 height 8
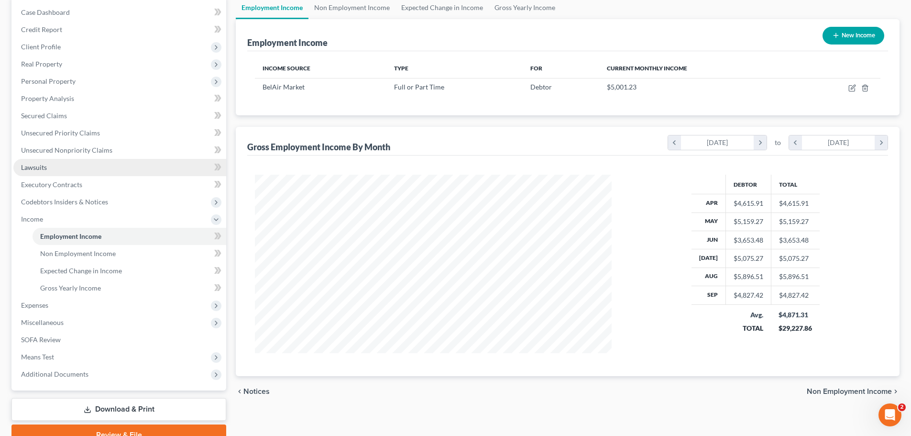
scroll to position [142, 0]
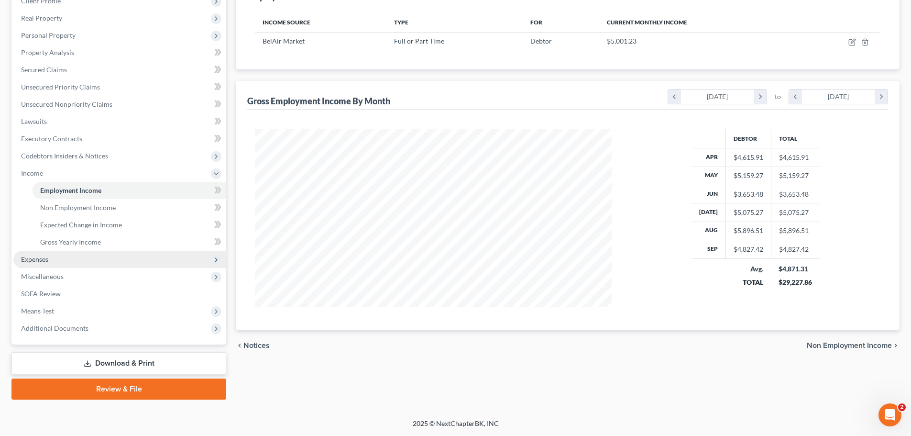
click at [36, 264] on span "Expenses" at bounding box center [119, 259] width 213 height 17
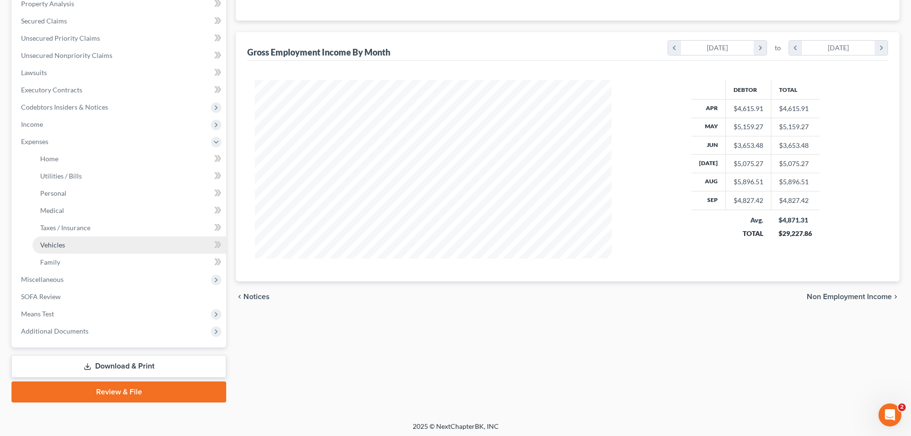
scroll to position [193, 0]
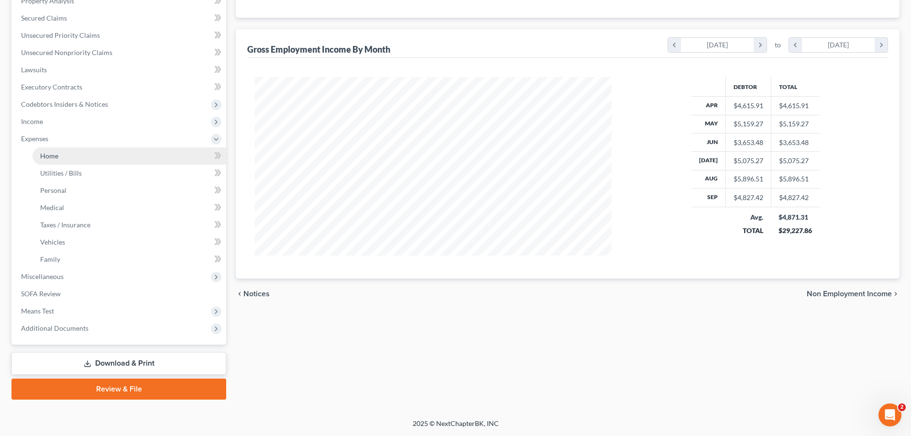
click at [56, 156] on span "Home" at bounding box center [49, 156] width 18 height 8
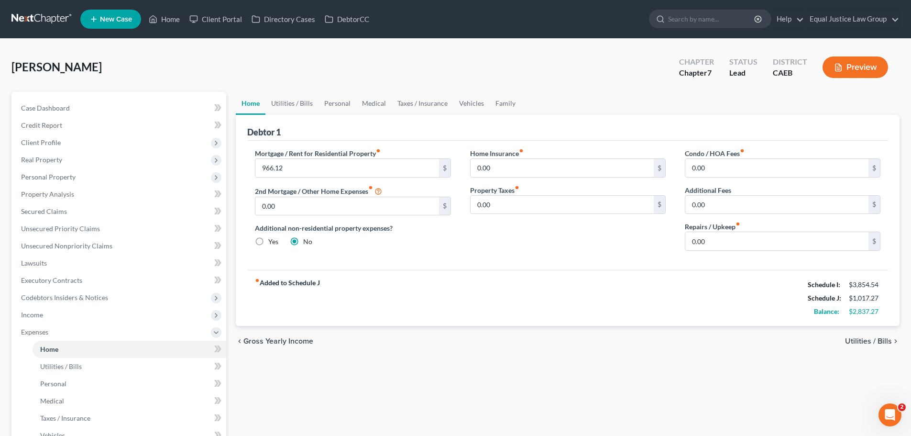
click at [868, 339] on span "Utilities / Bills" at bounding box center [868, 341] width 47 height 8
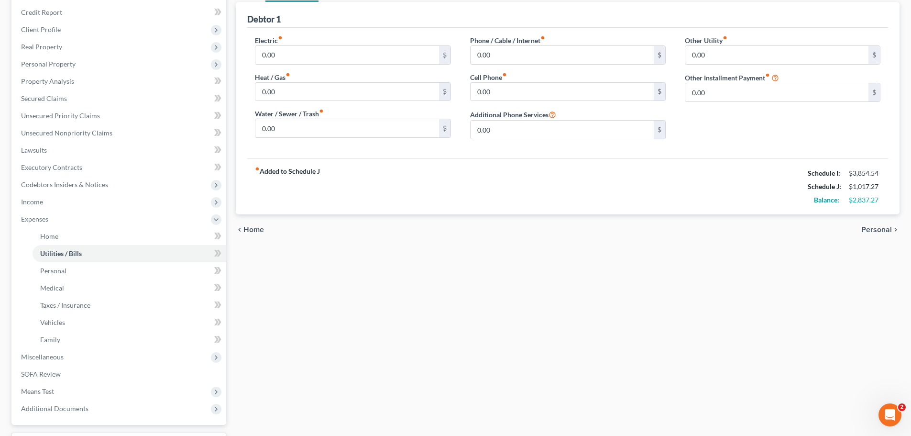
scroll to position [96, 0]
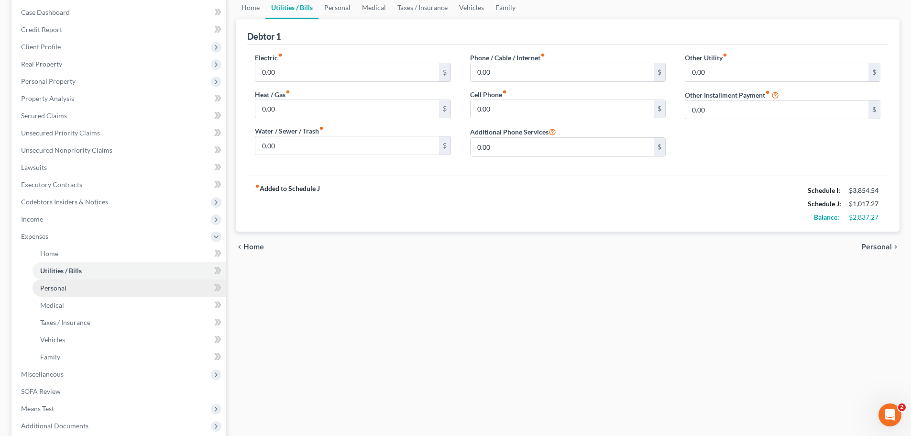
click at [67, 287] on link "Personal" at bounding box center [130, 287] width 194 height 17
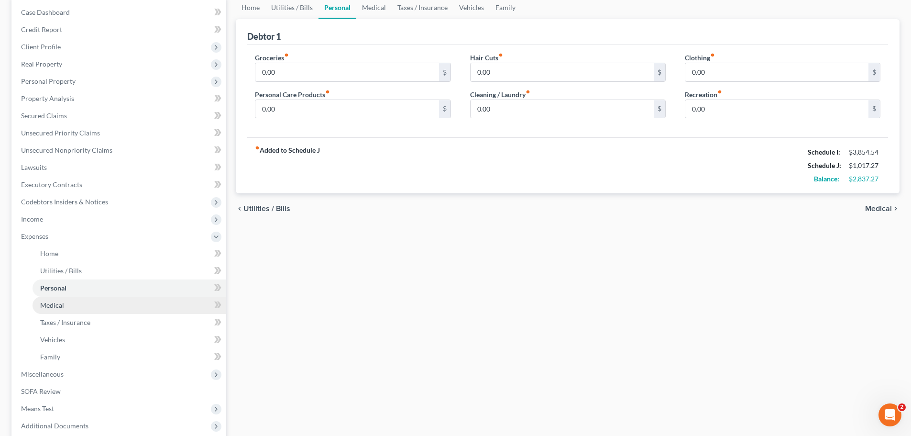
click at [51, 305] on span "Medical" at bounding box center [52, 305] width 24 height 8
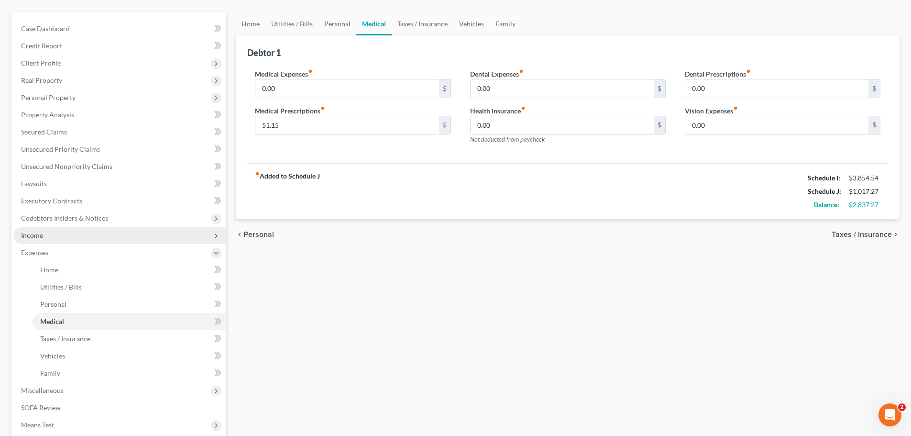
scroll to position [96, 0]
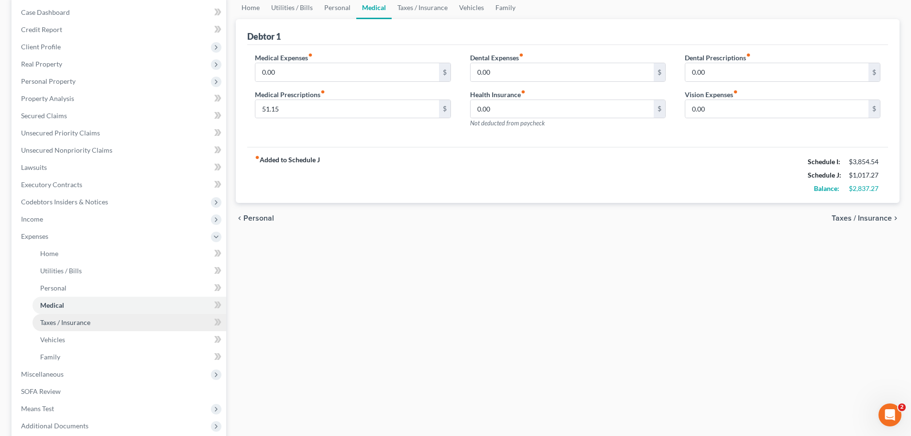
click at [92, 322] on link "Taxes / Insurance" at bounding box center [130, 322] width 194 height 17
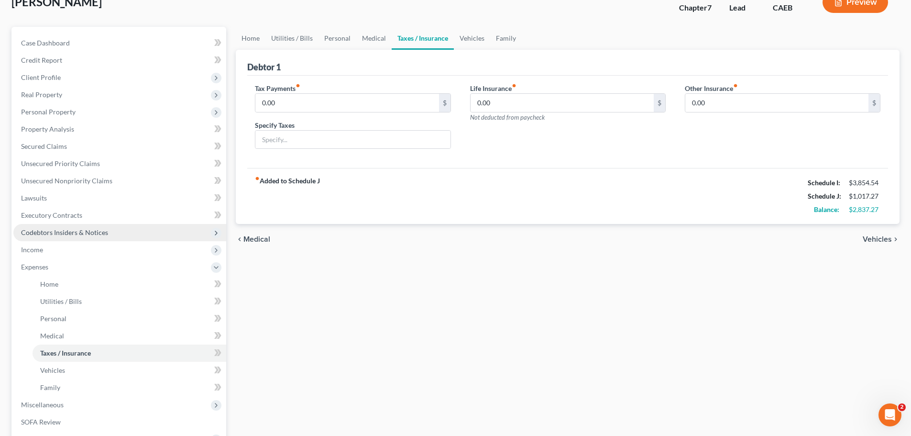
scroll to position [96, 0]
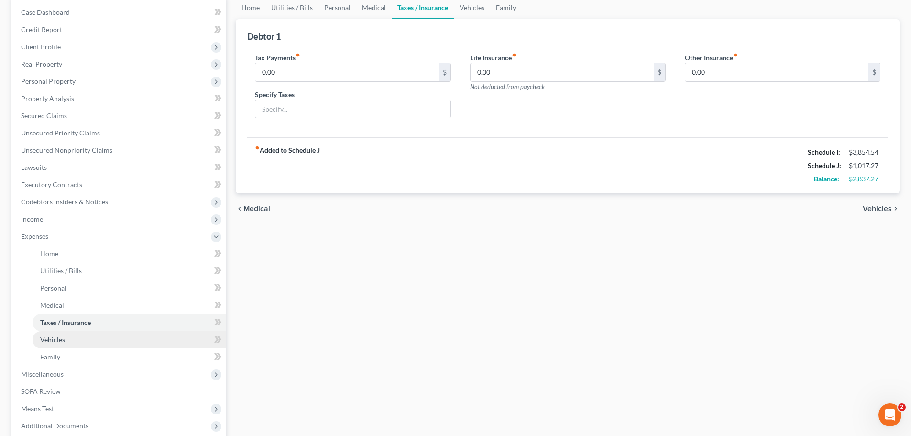
click at [60, 340] on span "Vehicles" at bounding box center [52, 339] width 25 height 8
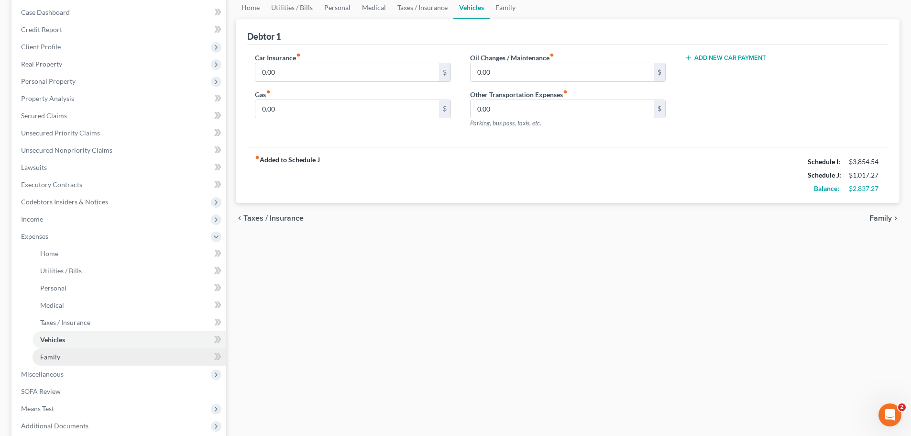
click at [61, 356] on link "Family" at bounding box center [130, 356] width 194 height 17
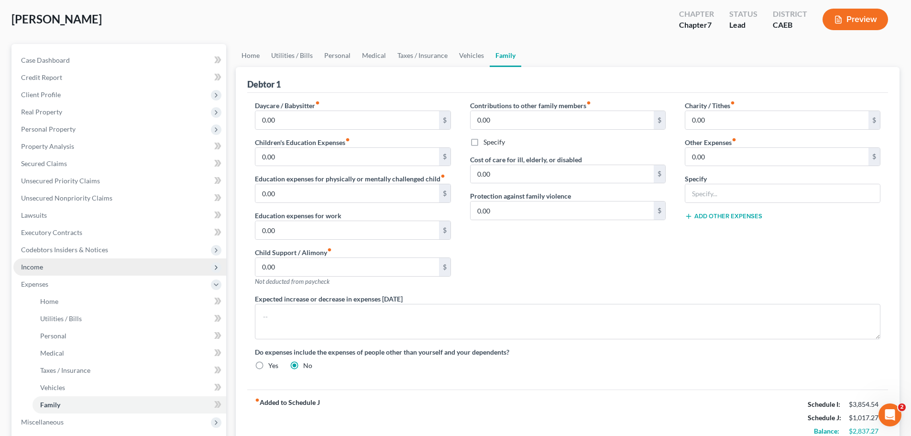
scroll to position [96, 0]
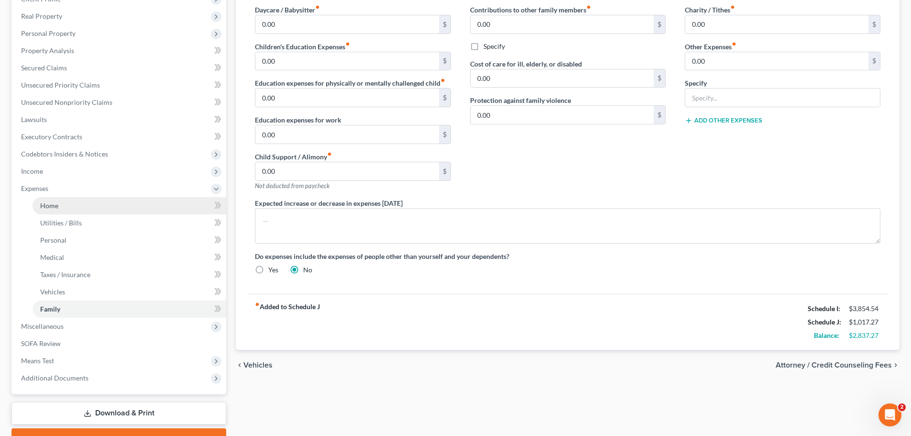
click at [67, 201] on link "Home" at bounding box center [130, 205] width 194 height 17
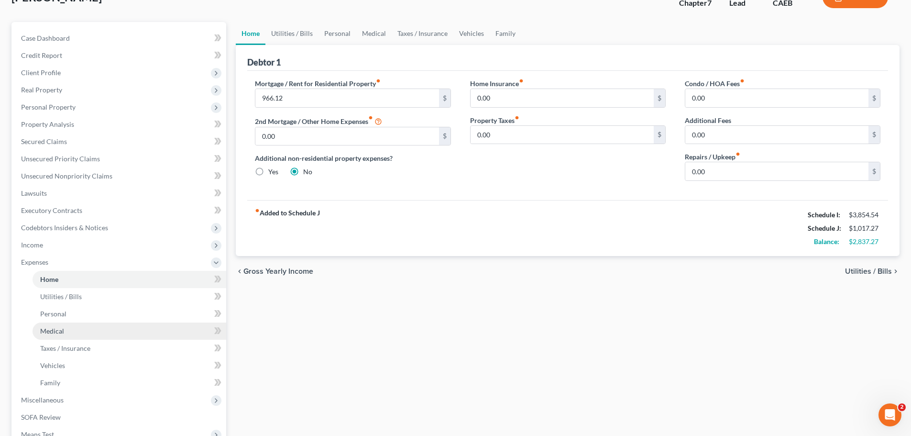
scroll to position [48, 0]
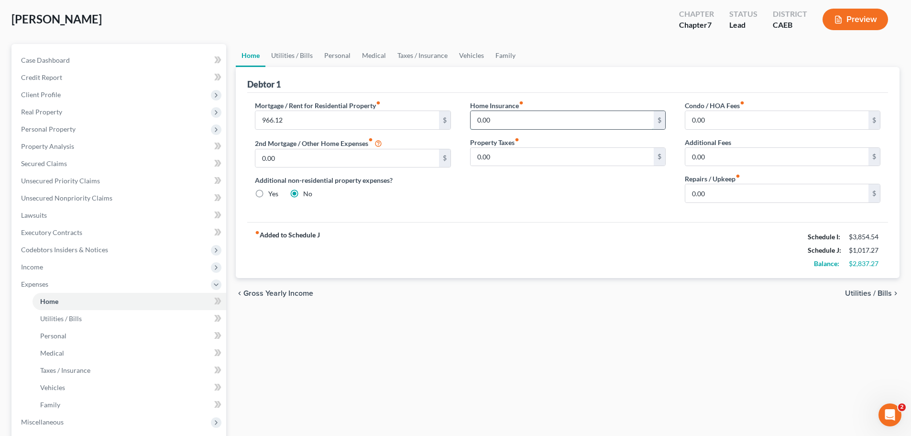
click at [514, 112] on input "0.00" at bounding box center [561, 120] width 183 height 18
click at [751, 125] on input "0.00" at bounding box center [776, 120] width 183 height 18
click at [513, 155] on input "0.00" at bounding box center [561, 157] width 183 height 18
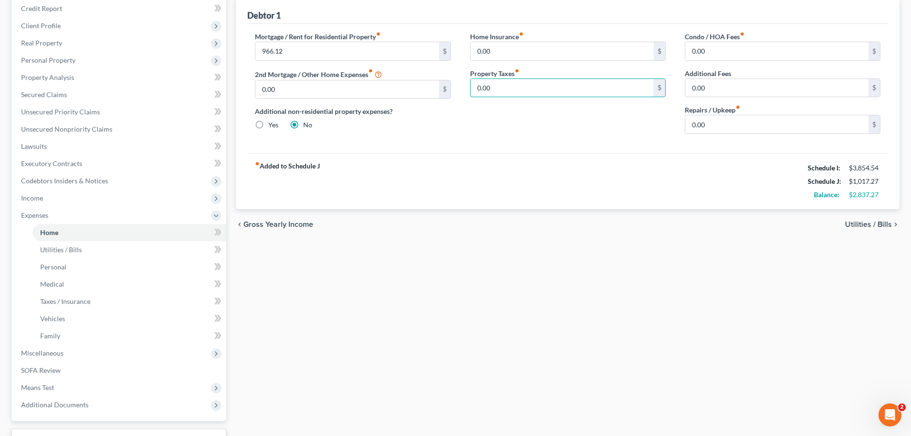
scroll to position [96, 0]
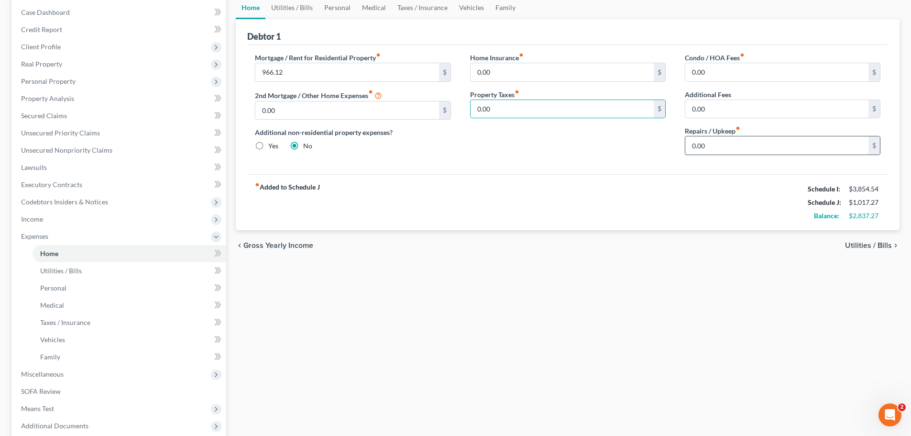
click at [735, 144] on input "0.00" at bounding box center [776, 145] width 183 height 18
type input "100.00"
click at [855, 247] on span "Utilities / Bills" at bounding box center [868, 245] width 47 height 8
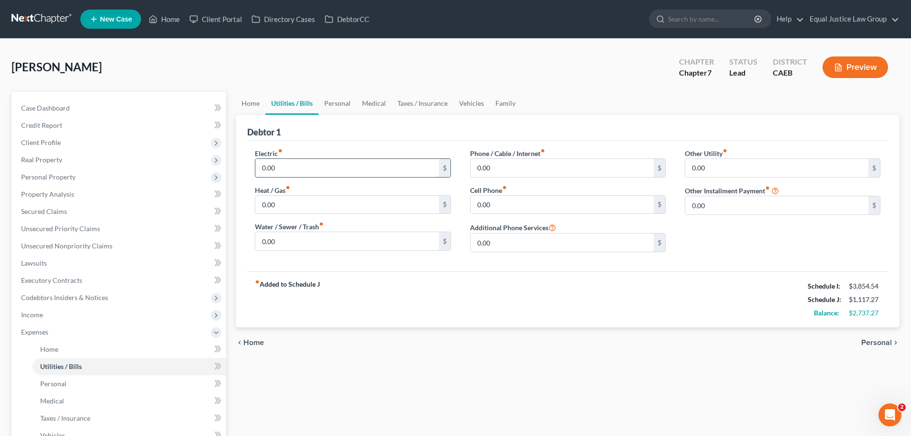
click at [316, 173] on input "0.00" at bounding box center [346, 168] width 183 height 18
type input "174.00"
click at [533, 167] on input "0.00" at bounding box center [561, 168] width 183 height 18
click at [303, 241] on input "0.00" at bounding box center [346, 241] width 183 height 18
type input "7"
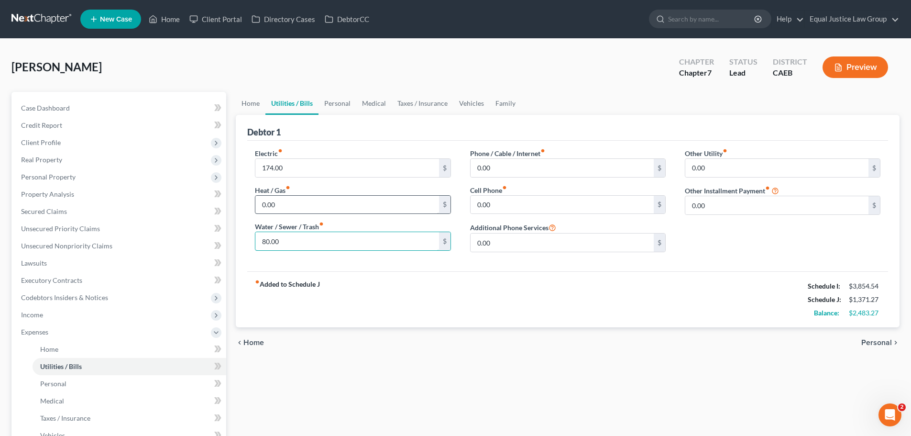
type input "80.00"
click at [300, 203] on input "0.00" at bounding box center [346, 205] width 183 height 18
type input "40.00"
click at [537, 161] on input "0.00" at bounding box center [561, 168] width 183 height 18
drag, startPoint x: 503, startPoint y: 205, endPoint x: 499, endPoint y: 198, distance: 8.0
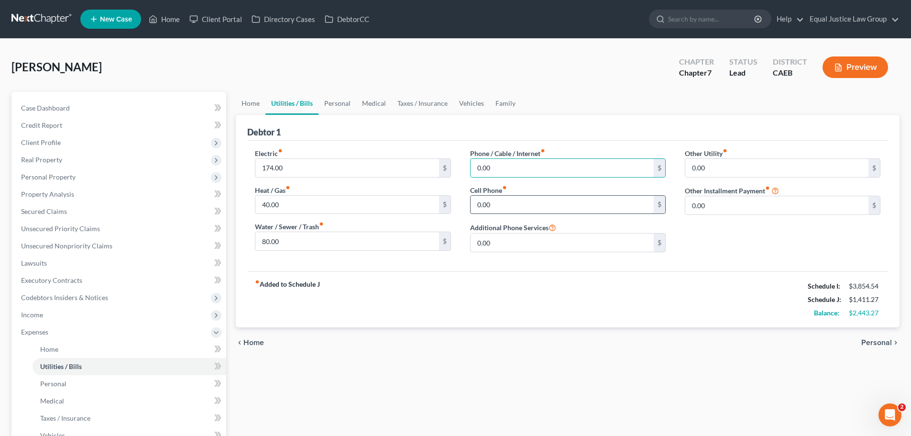
click at [504, 205] on input "0.00" at bounding box center [561, 205] width 183 height 18
type input "7"
type input "172.00"
click at [511, 167] on input "0.00" at bounding box center [561, 168] width 183 height 18
type input "80.00"
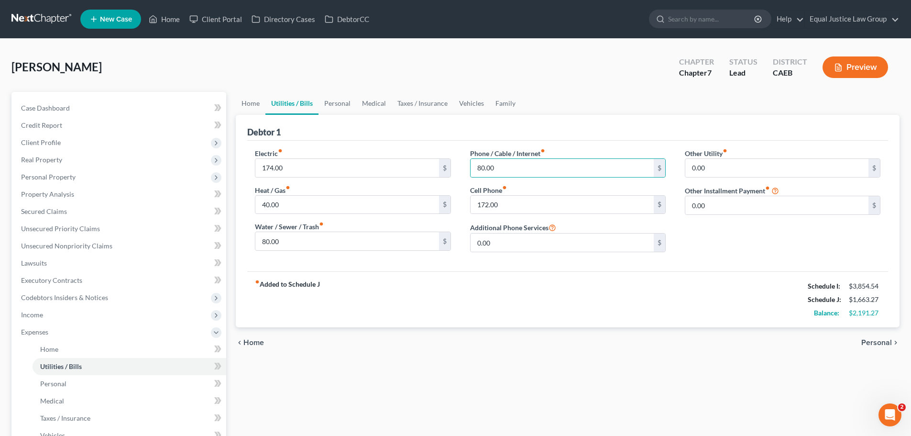
click at [752, 250] on div "Other Utility fiber_manual_record 0.00 $ Other Installment Payment fiber_manual…" at bounding box center [782, 203] width 215 height 111
click at [515, 165] on input "80.00" at bounding box center [561, 168] width 183 height 18
click at [517, 165] on input "80.00" at bounding box center [561, 168] width 183 height 18
click at [495, 166] on input "80.00" at bounding box center [561, 168] width 183 height 18
click at [494, 170] on input "80.00" at bounding box center [561, 168] width 183 height 18
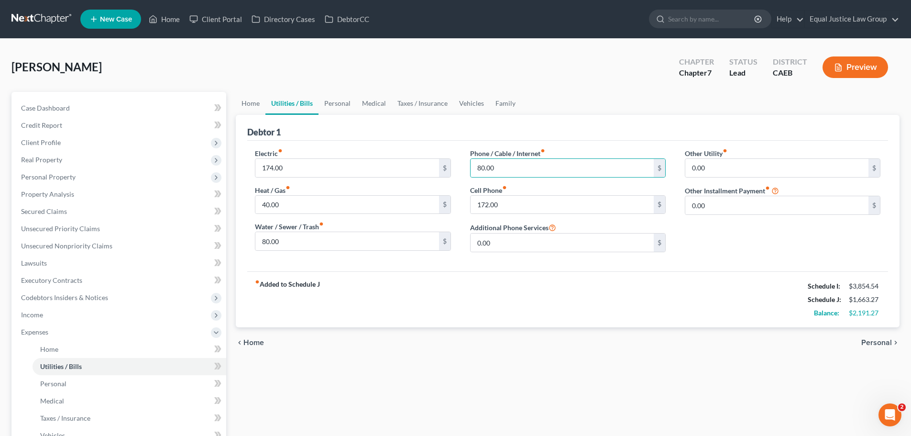
drag, startPoint x: 878, startPoint y: 341, endPoint x: 721, endPoint y: 324, distance: 158.2
click at [878, 341] on span "Personal" at bounding box center [876, 342] width 31 height 8
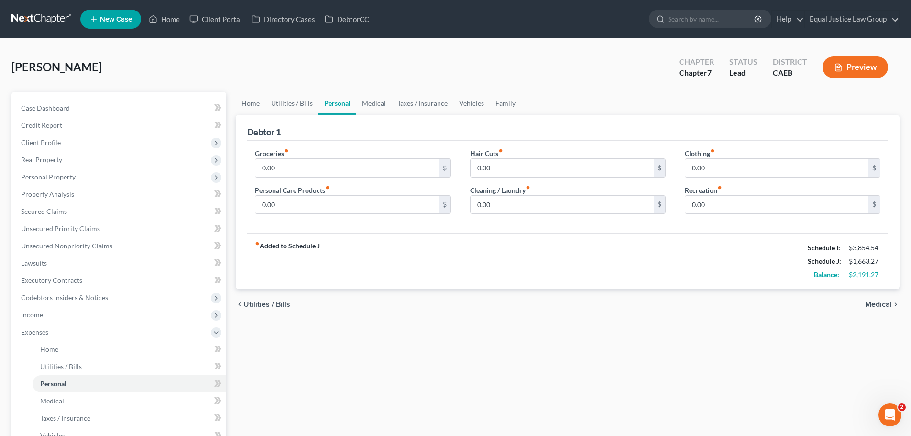
click at [881, 303] on span "Medical" at bounding box center [878, 304] width 27 height 8
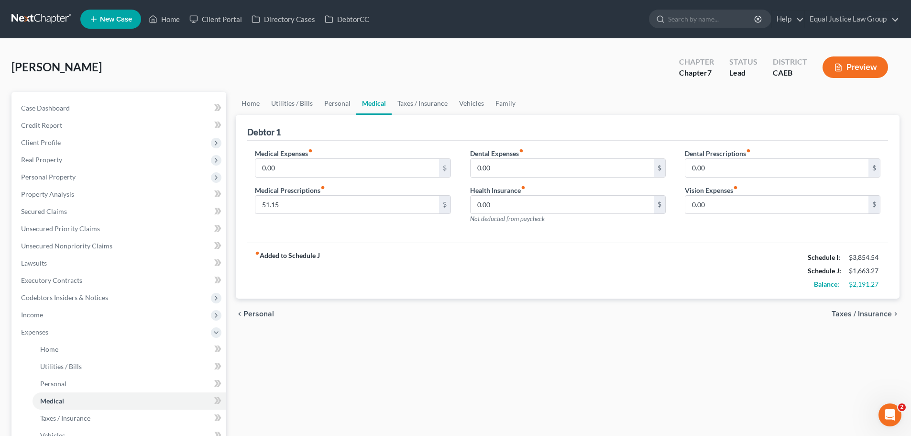
click at [881, 303] on div "chevron_left Personal Taxes / Insurance chevron_right" at bounding box center [568, 313] width 664 height 31
click at [869, 314] on span "Taxes / Insurance" at bounding box center [861, 314] width 60 height 8
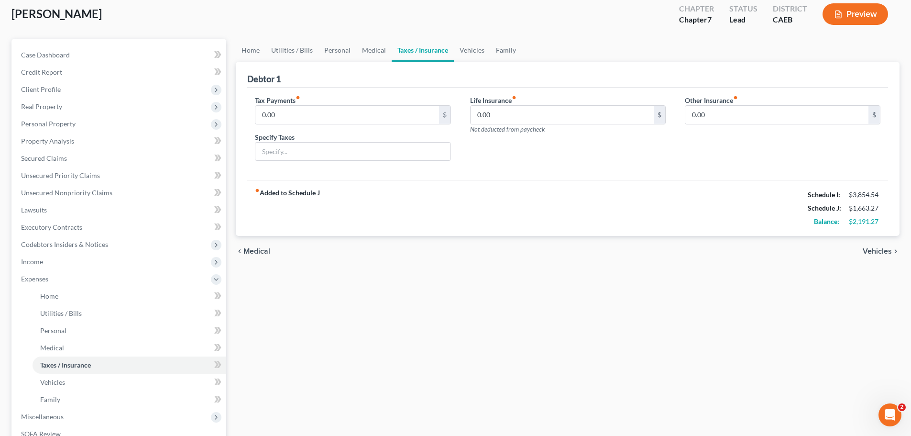
scroll to position [96, 0]
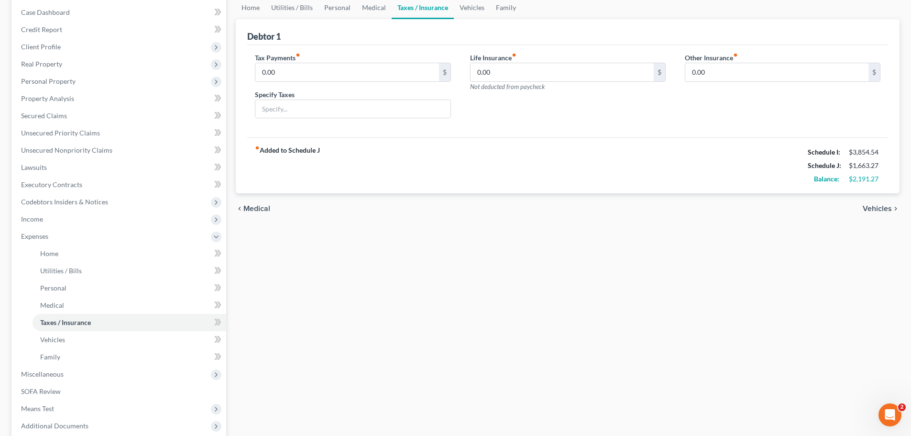
click at [884, 206] on span "Vehicles" at bounding box center [876, 209] width 29 height 8
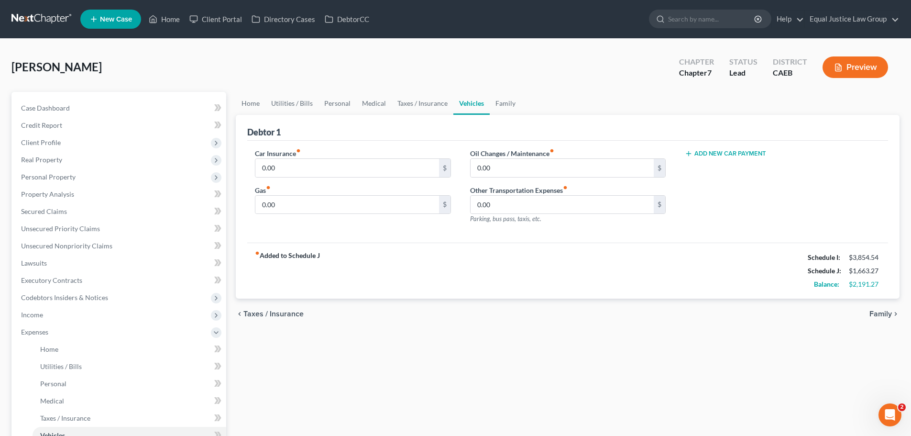
click at [269, 313] on span "Taxes / Insurance" at bounding box center [273, 314] width 60 height 8
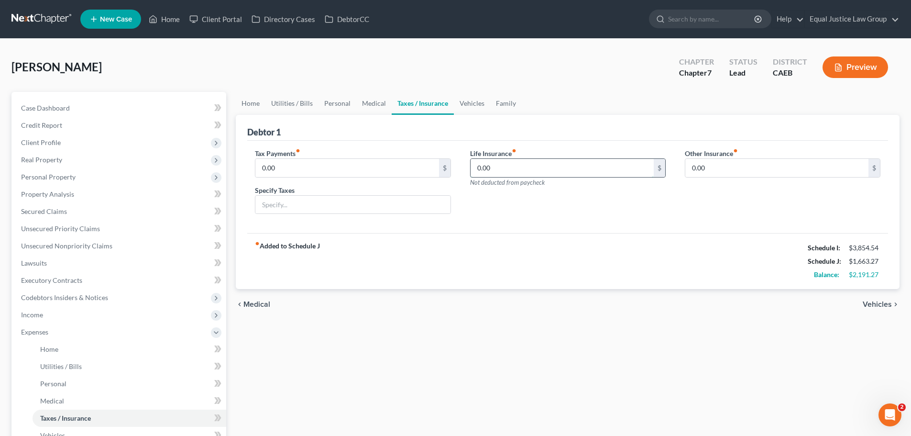
click at [516, 167] on input "0.00" at bounding box center [561, 168] width 183 height 18
type input "60.00"
click at [883, 302] on span "Vehicles" at bounding box center [876, 304] width 29 height 8
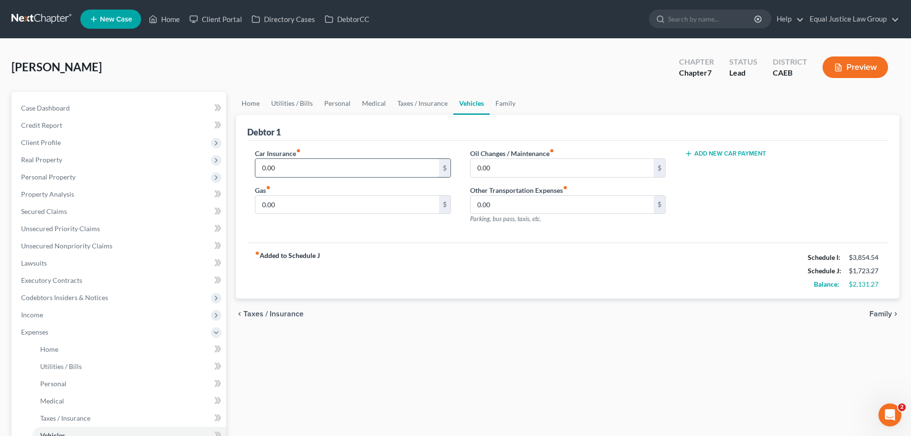
click at [288, 164] on input "0.00" at bounding box center [346, 168] width 183 height 18
click at [285, 163] on input "0.00" at bounding box center [346, 168] width 183 height 18
click at [287, 164] on input "0.00" at bounding box center [346, 168] width 183 height 18
type input "89.00"
click at [554, 163] on input "0.00" at bounding box center [561, 168] width 183 height 18
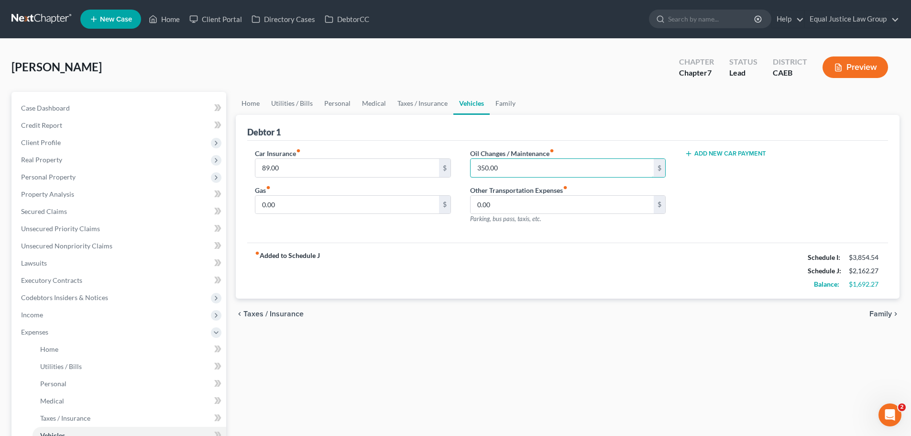
type input "350.00"
click at [576, 123] on div "Debtor 1" at bounding box center [567, 128] width 641 height 26
click at [305, 207] on input "0.00" at bounding box center [346, 205] width 183 height 18
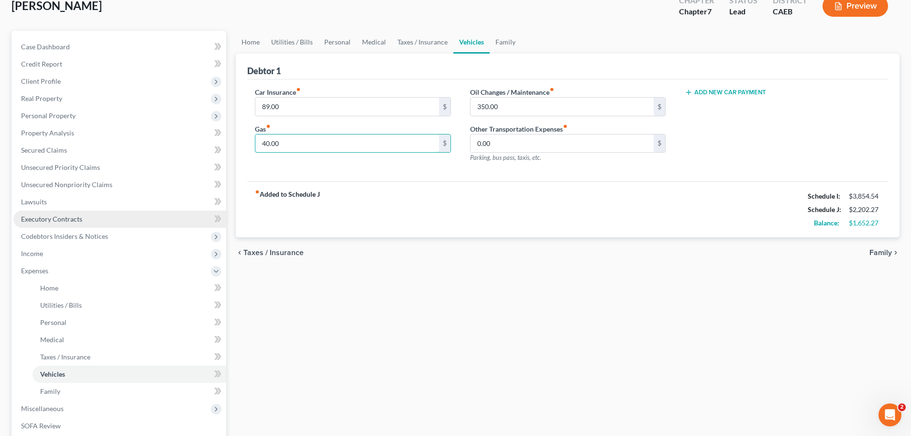
scroll to position [143, 0]
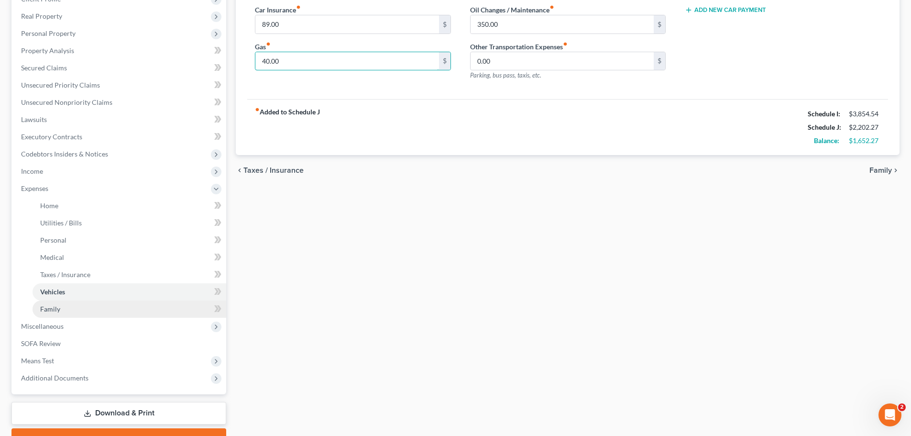
type input "40.00"
click at [64, 299] on ul "Home Utilities / Bills Personal Medical" at bounding box center [119, 257] width 213 height 120
click at [64, 310] on link "Family" at bounding box center [130, 308] width 194 height 17
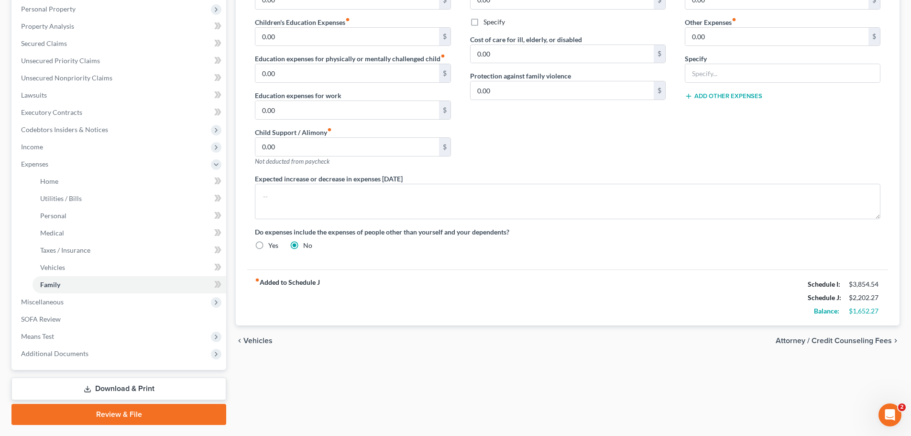
scroll to position [191, 0]
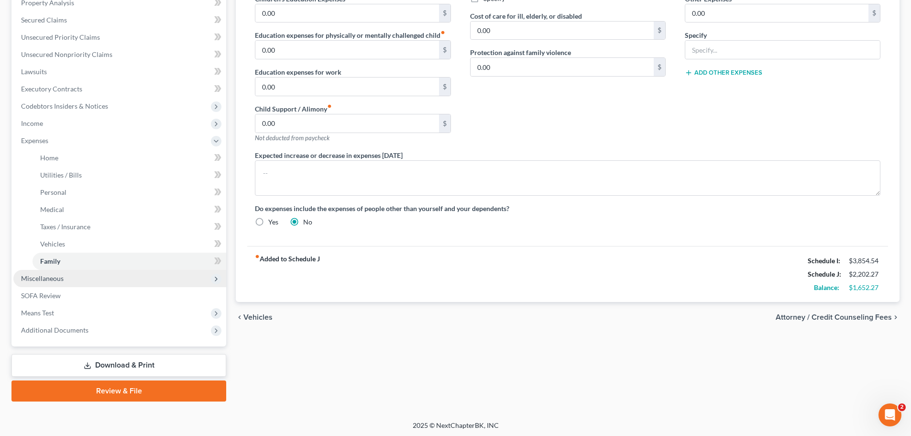
click at [55, 276] on span "Miscellaneous" at bounding box center [42, 278] width 43 height 8
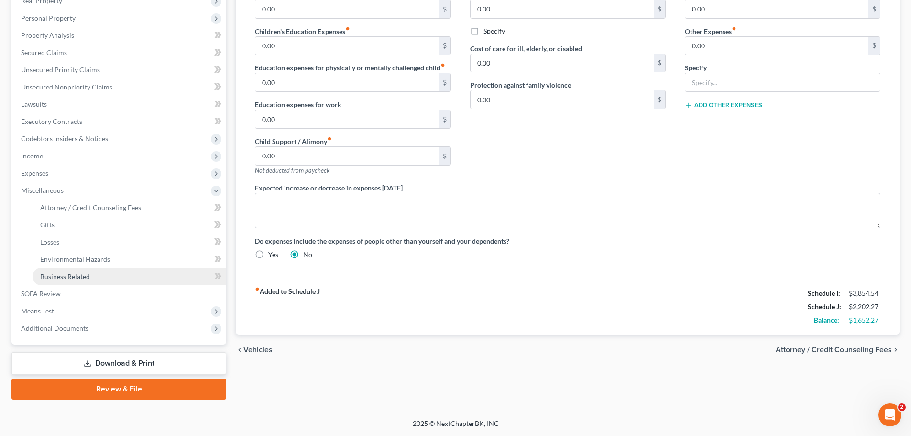
scroll to position [159, 0]
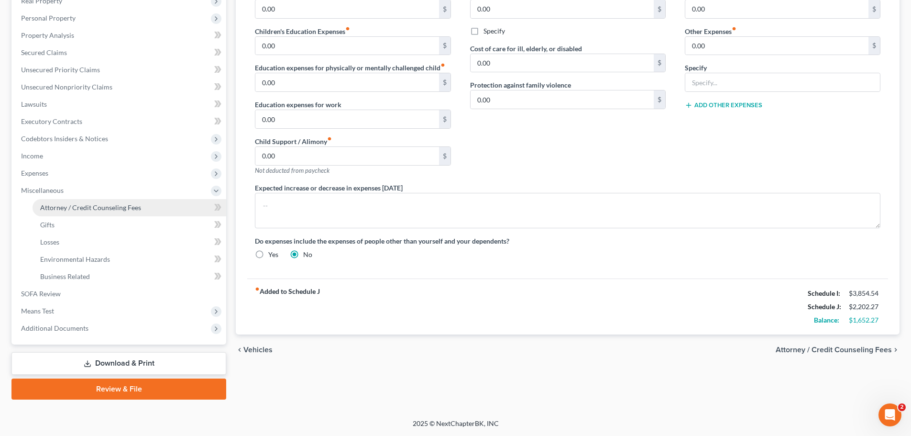
click at [116, 212] on link "Attorney / Credit Counseling Fees" at bounding box center [130, 207] width 194 height 17
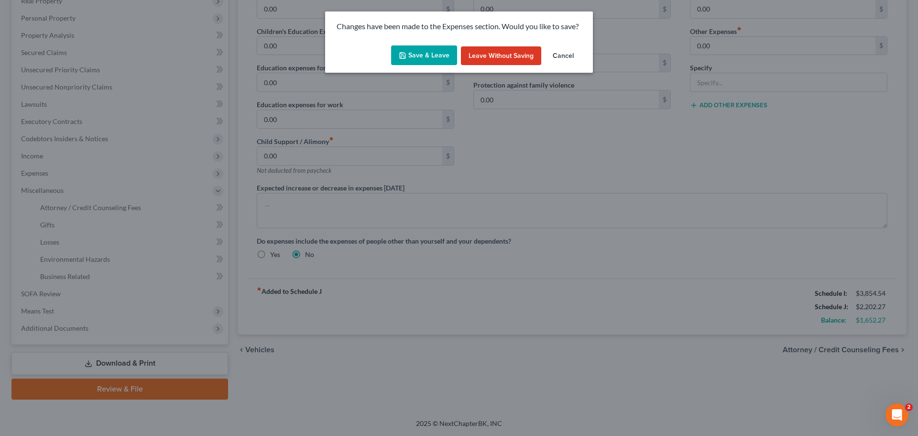
click at [415, 51] on button "Save & Leave" at bounding box center [424, 55] width 66 height 20
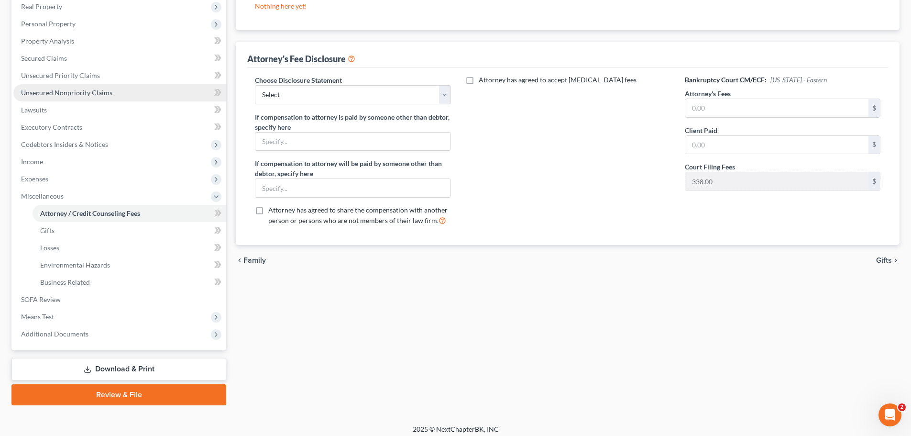
scroll to position [159, 0]
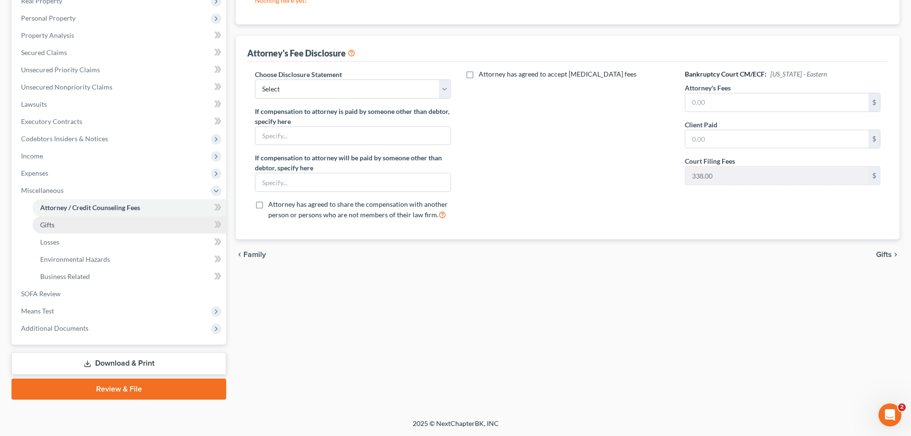
click at [123, 221] on link "Gifts" at bounding box center [130, 224] width 194 height 17
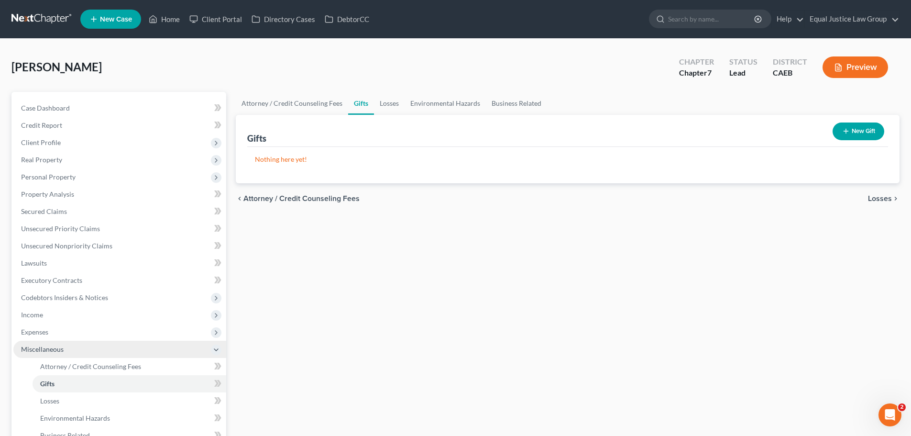
click at [41, 343] on span "Miscellaneous" at bounding box center [119, 348] width 213 height 17
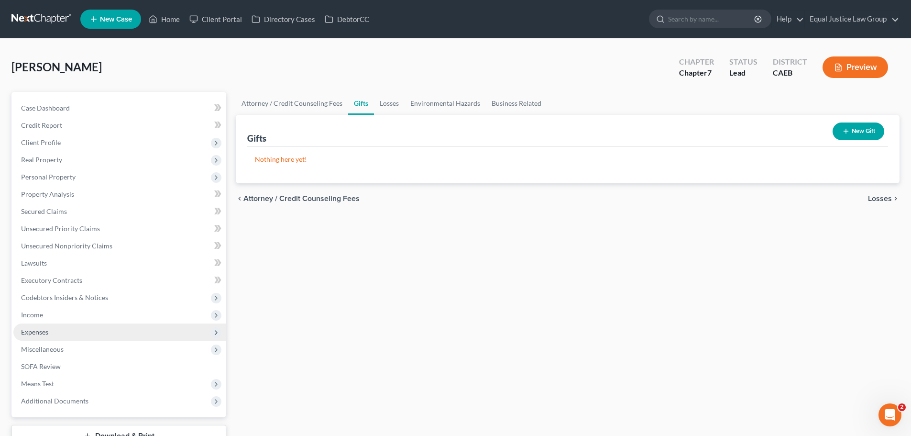
click at [43, 330] on span "Expenses" at bounding box center [34, 331] width 27 height 8
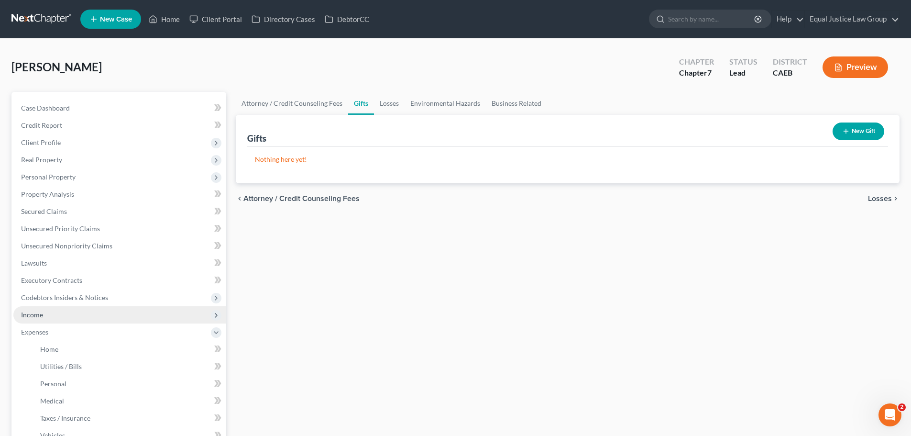
click at [33, 313] on span "Income" at bounding box center [32, 314] width 22 height 8
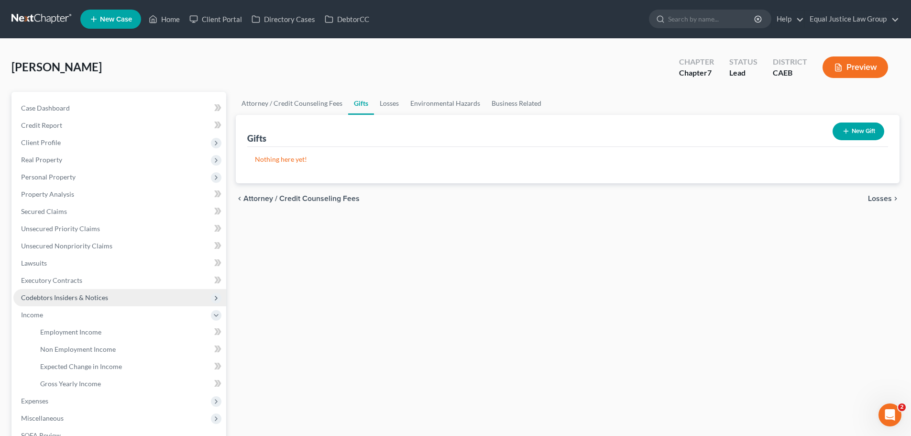
click at [53, 299] on span "Codebtors Insiders & Notices" at bounding box center [64, 297] width 87 height 8
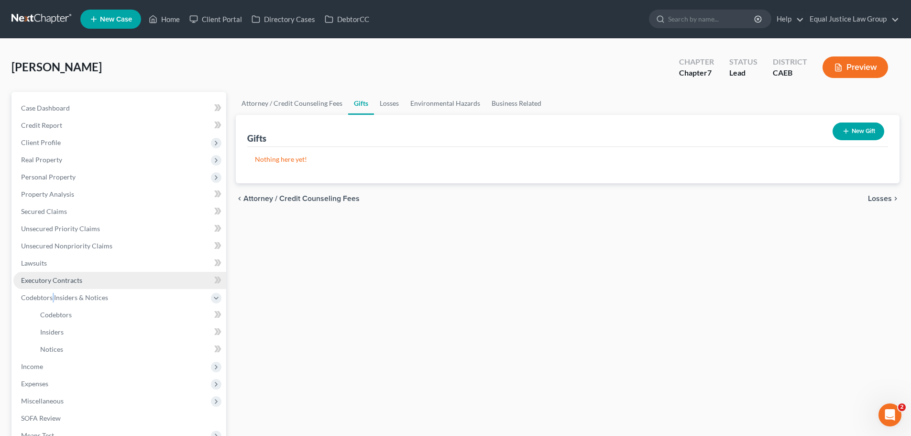
click at [57, 281] on span "Executory Contracts" at bounding box center [51, 280] width 61 height 8
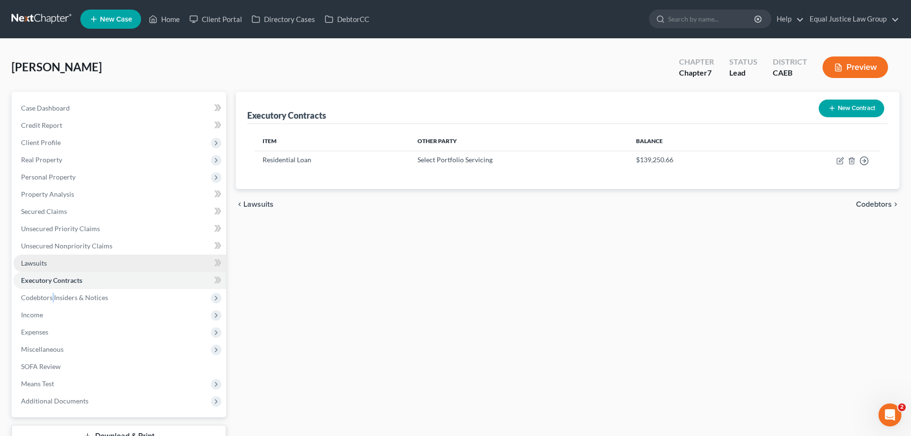
click at [61, 261] on link "Lawsuits" at bounding box center [119, 262] width 213 height 17
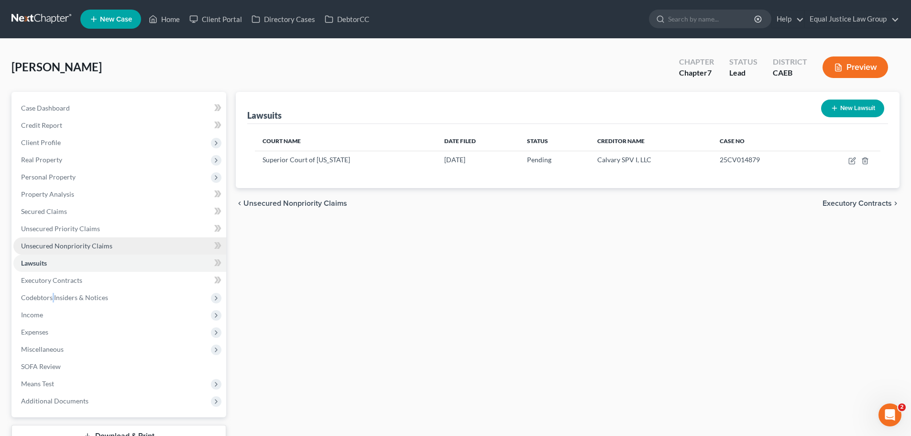
click at [60, 243] on span "Unsecured Nonpriority Claims" at bounding box center [66, 245] width 91 height 8
